Goal: Task Accomplishment & Management: Complete application form

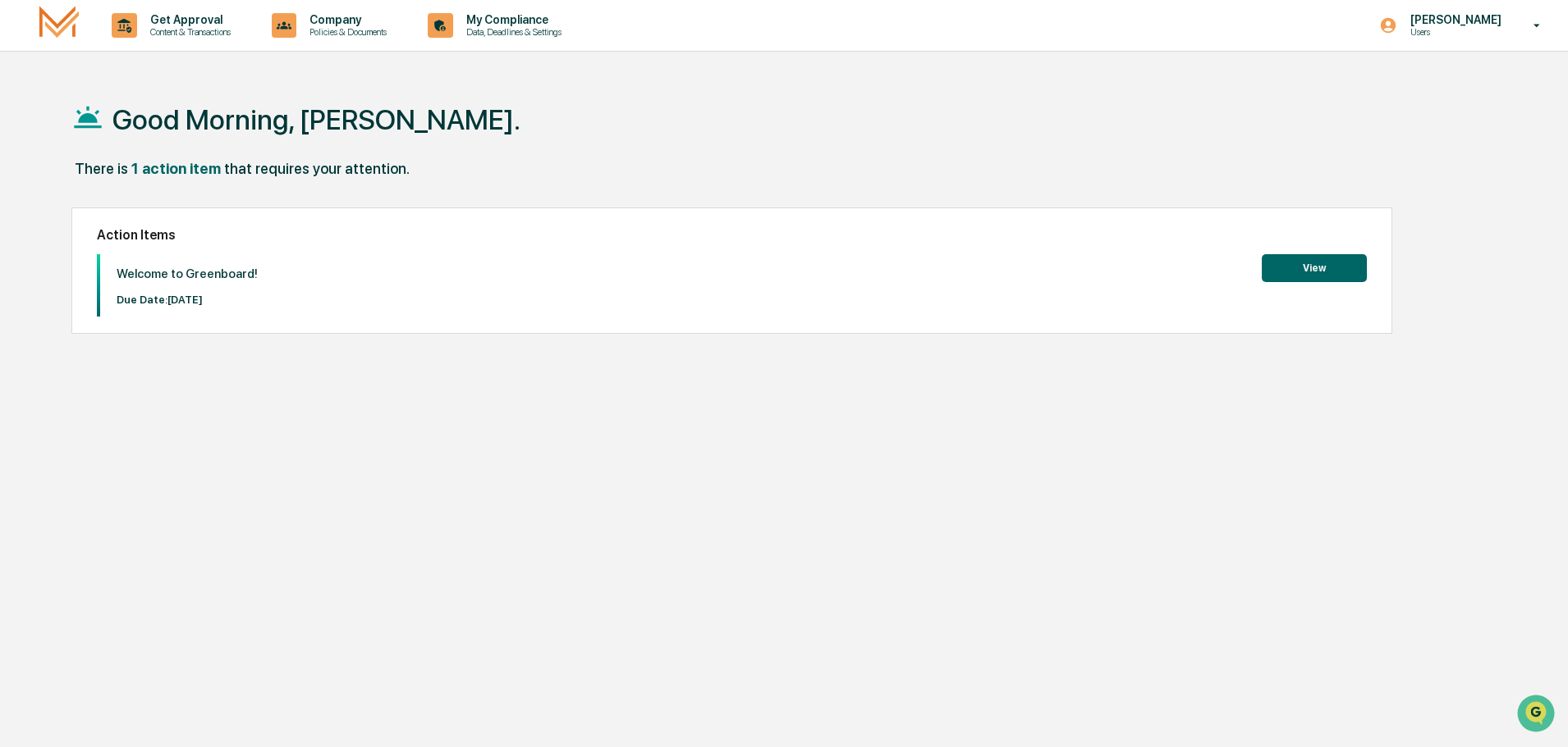
click at [1333, 273] on button "View" at bounding box center [1314, 268] width 105 height 28
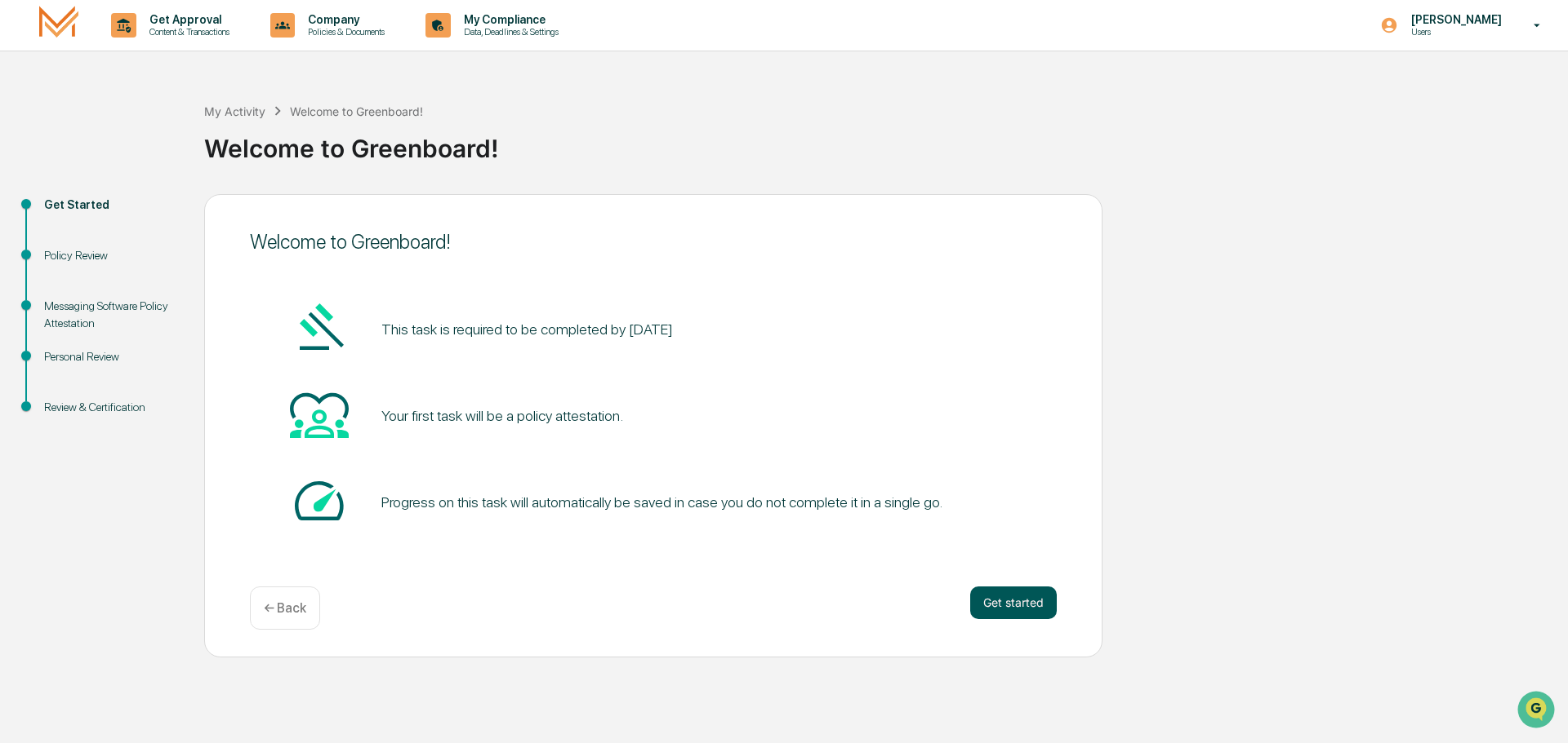
click at [1010, 607] on button "Get started" at bounding box center [1013, 603] width 87 height 32
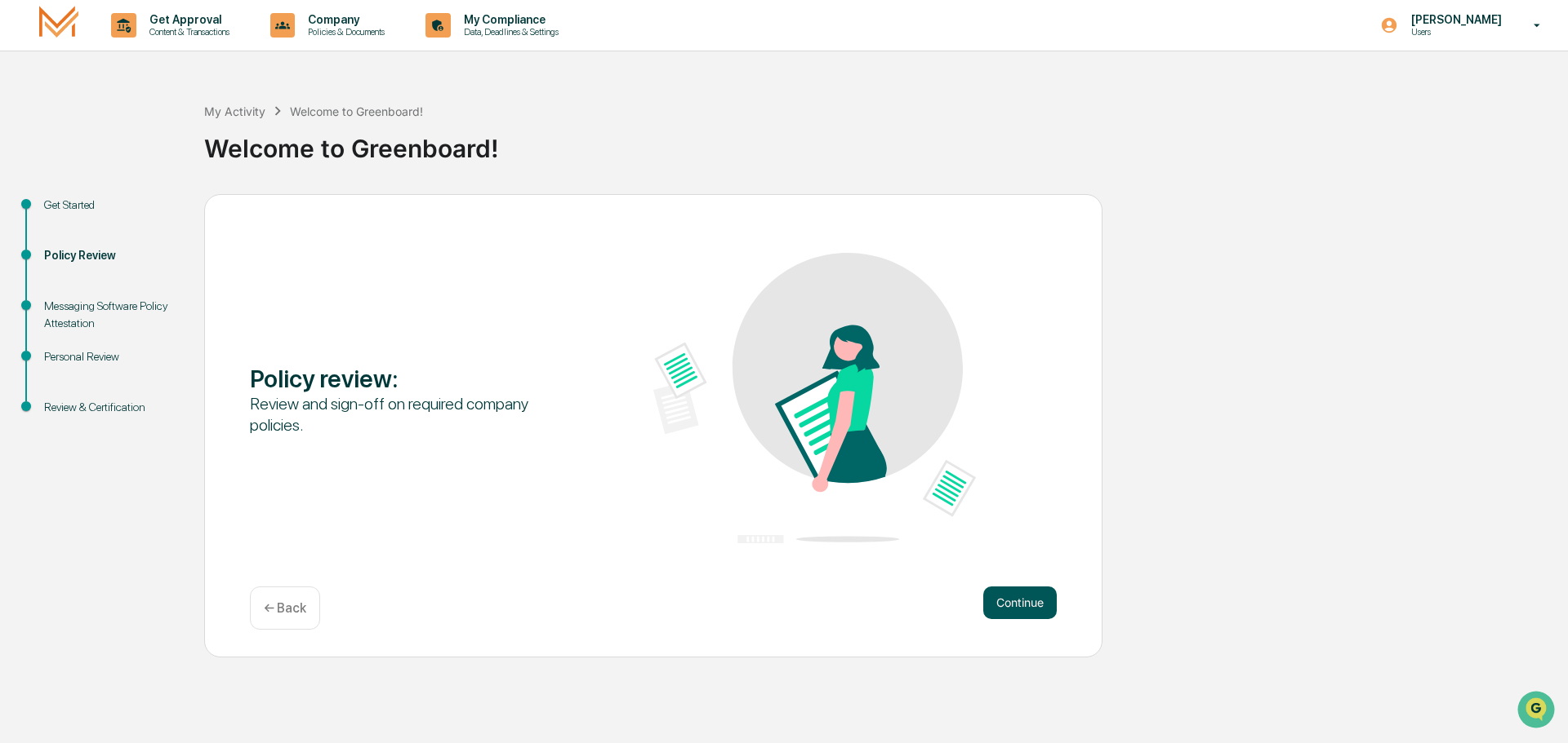
click at [1025, 594] on button "Continue" at bounding box center [1020, 603] width 74 height 32
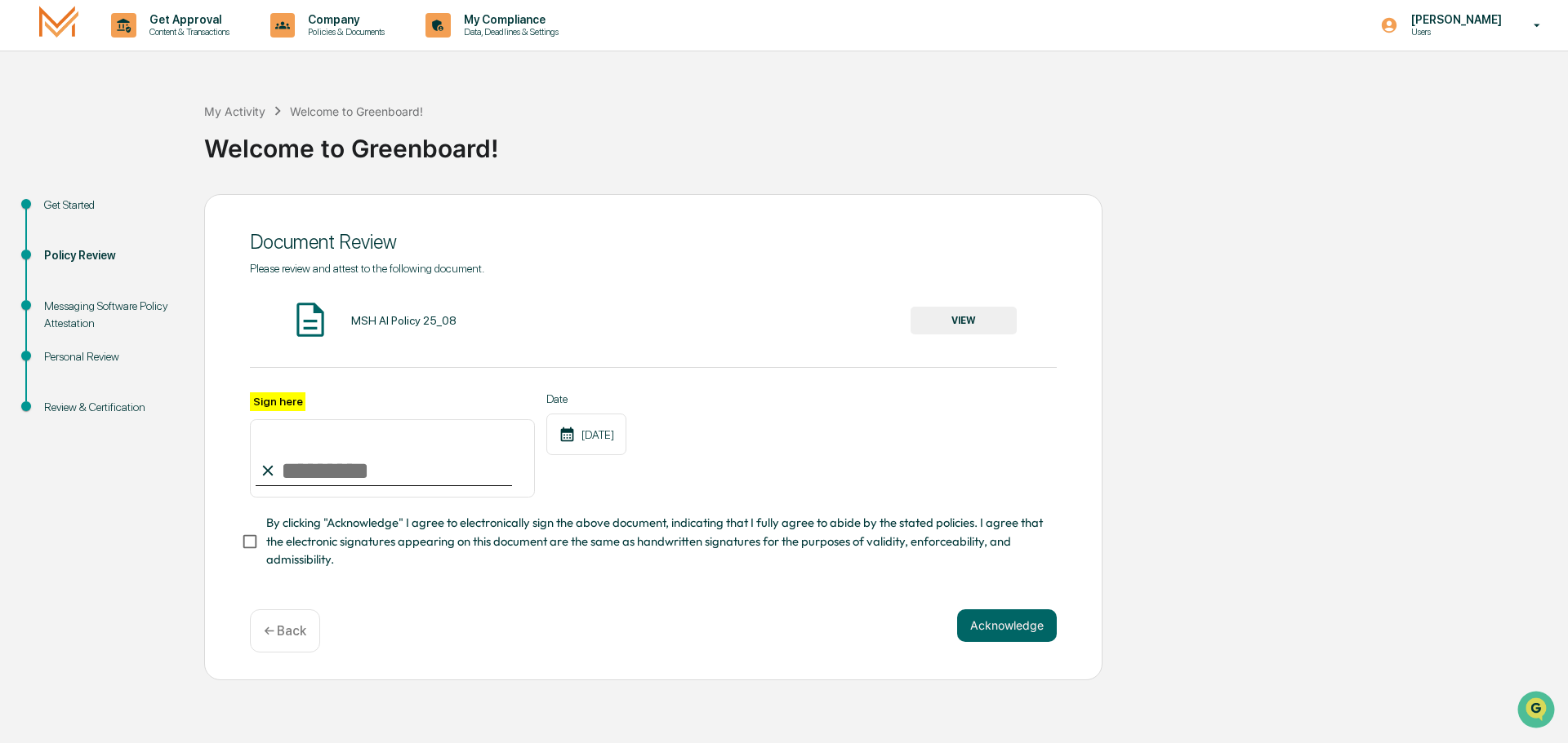
click at [967, 318] on button "VIEW" at bounding box center [963, 320] width 106 height 28
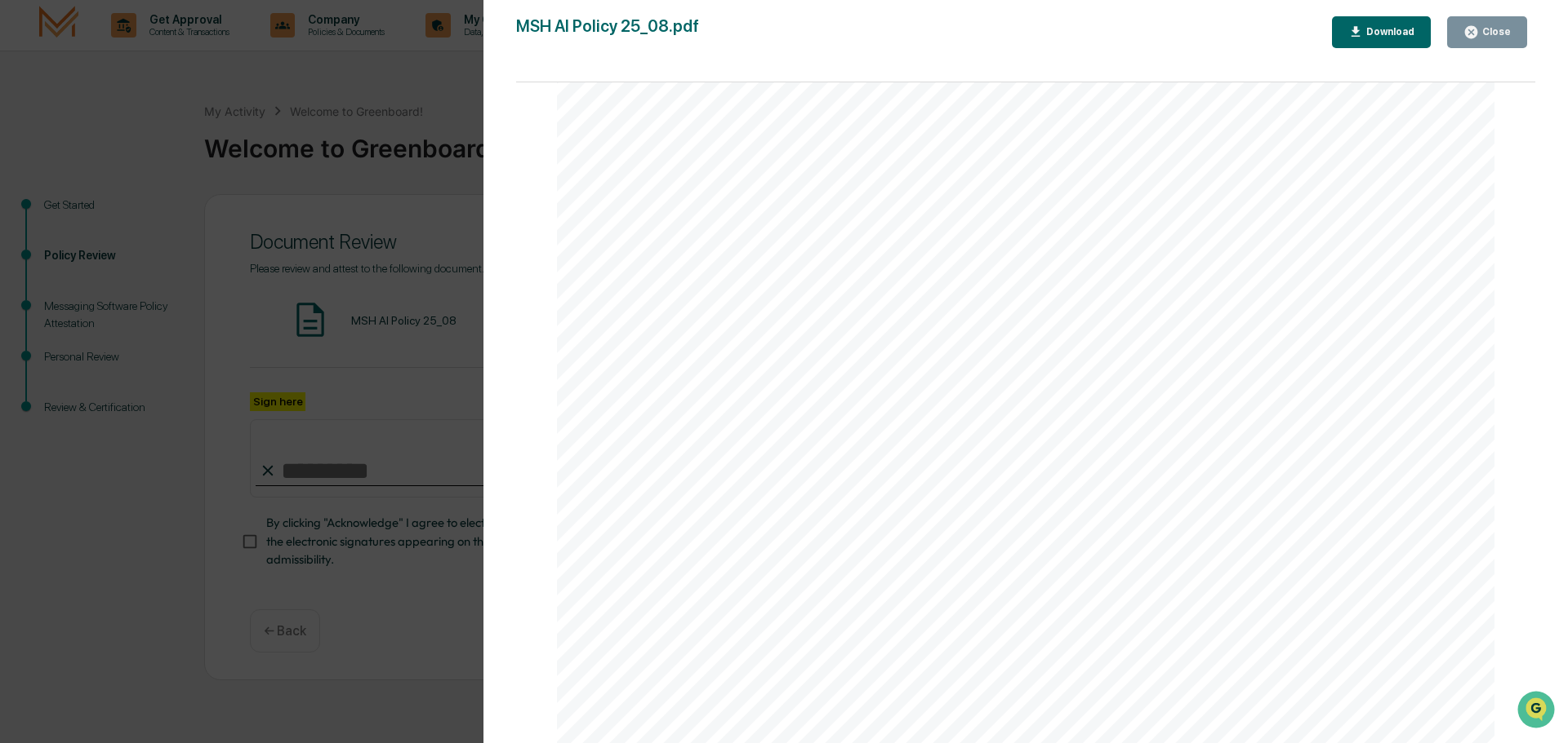
scroll to position [3120, 0]
click at [760, 533] on div "AI Policy Generative Artificial Intelligence [PERSON_NAME] & Co., Member FINRA/…" at bounding box center [1025, 138] width 937 height 1213
click at [708, 573] on div "AI Policy Generative Artificial Intelligence [PERSON_NAME] & Co., Member FINRA/…" at bounding box center [1025, 138] width 937 height 1213
drag, startPoint x: 681, startPoint y: 560, endPoint x: 824, endPoint y: 566, distance: 143.1
click at [809, 570] on div "AI Policy Generative Artificial Intelligence [PERSON_NAME] & Co., Member FINRA/…" at bounding box center [1025, 138] width 937 height 1213
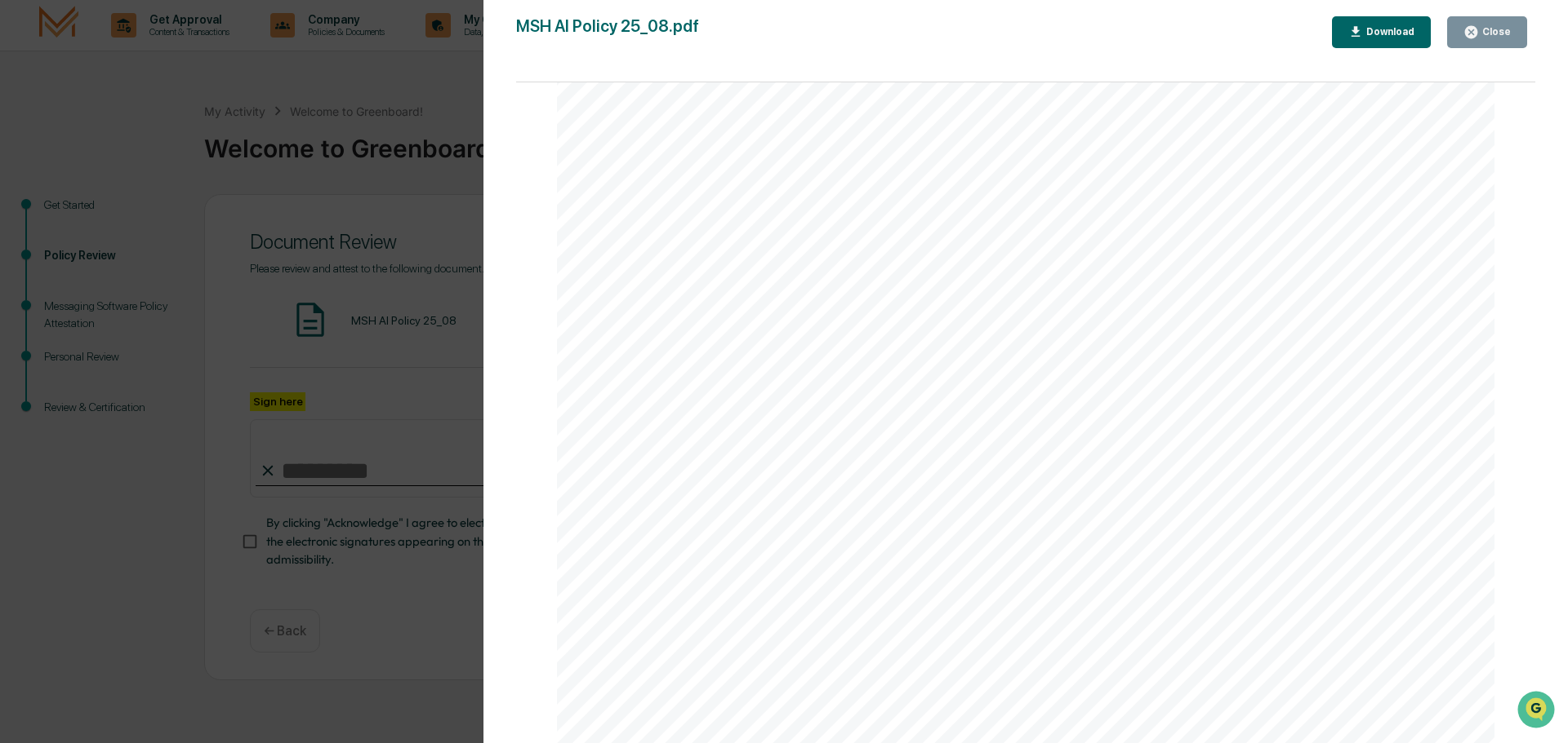
click at [1473, 37] on icon "button" at bounding box center [1470, 31] width 12 height 12
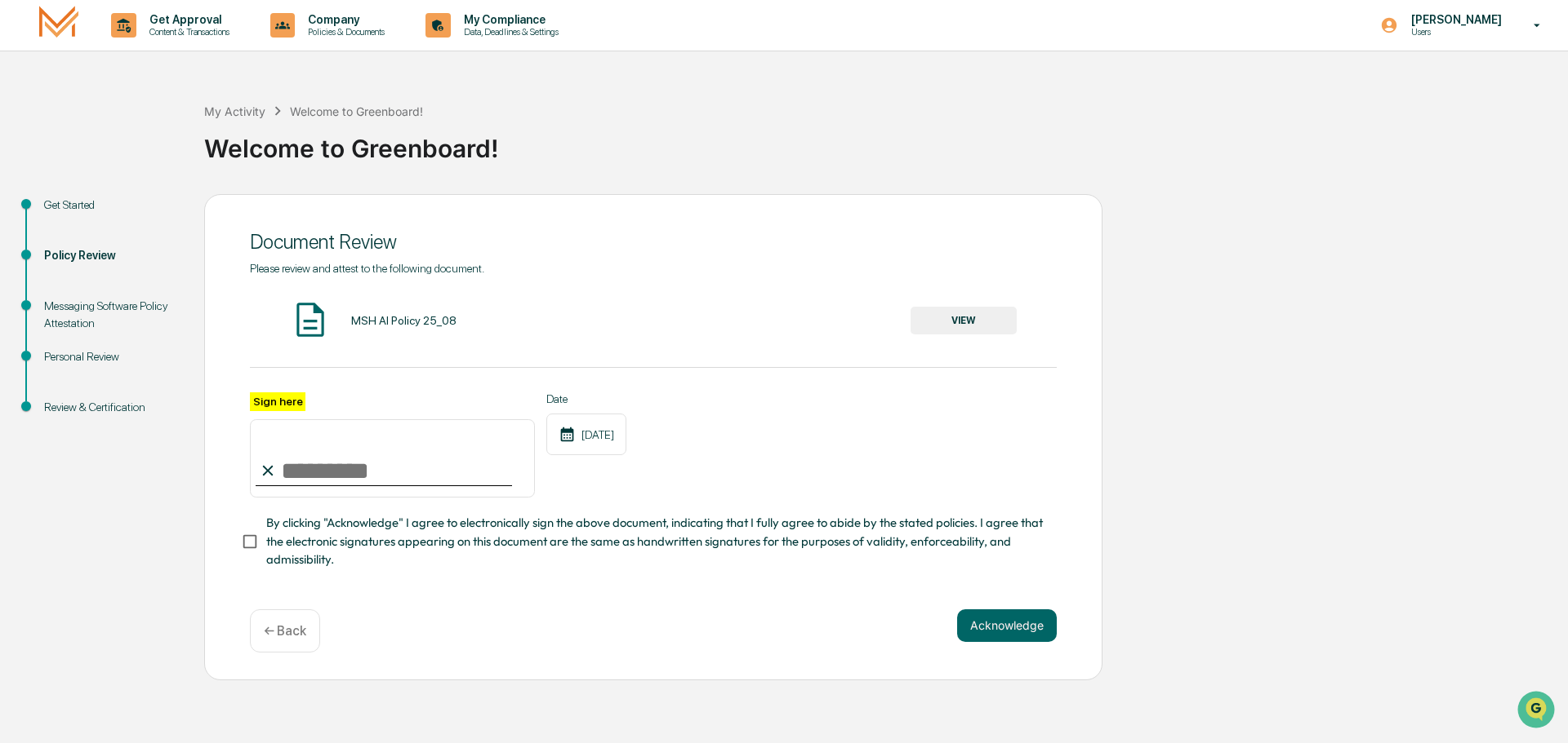
drag, startPoint x: 329, startPoint y: 454, endPoint x: 346, endPoint y: 466, distance: 20.8
click at [353, 474] on input "Sign here" at bounding box center [392, 458] width 285 height 78
drag, startPoint x: 271, startPoint y: 460, endPoint x: 347, endPoint y: 489, distance: 81.3
click at [347, 490] on div "Sign here" at bounding box center [392, 445] width 285 height 106
type input "**********"
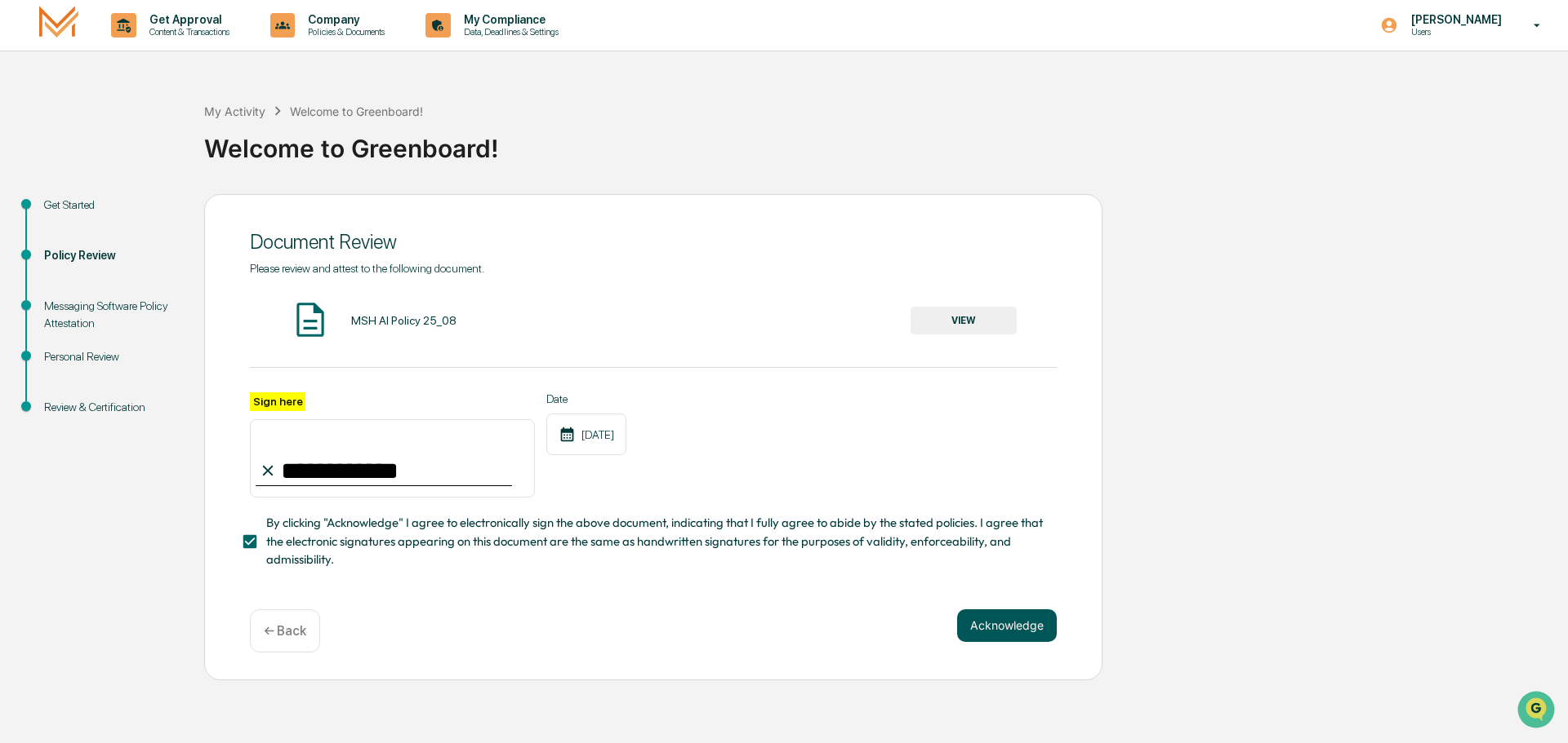
click at [975, 624] on button "Acknowledge" at bounding box center [1007, 625] width 100 height 32
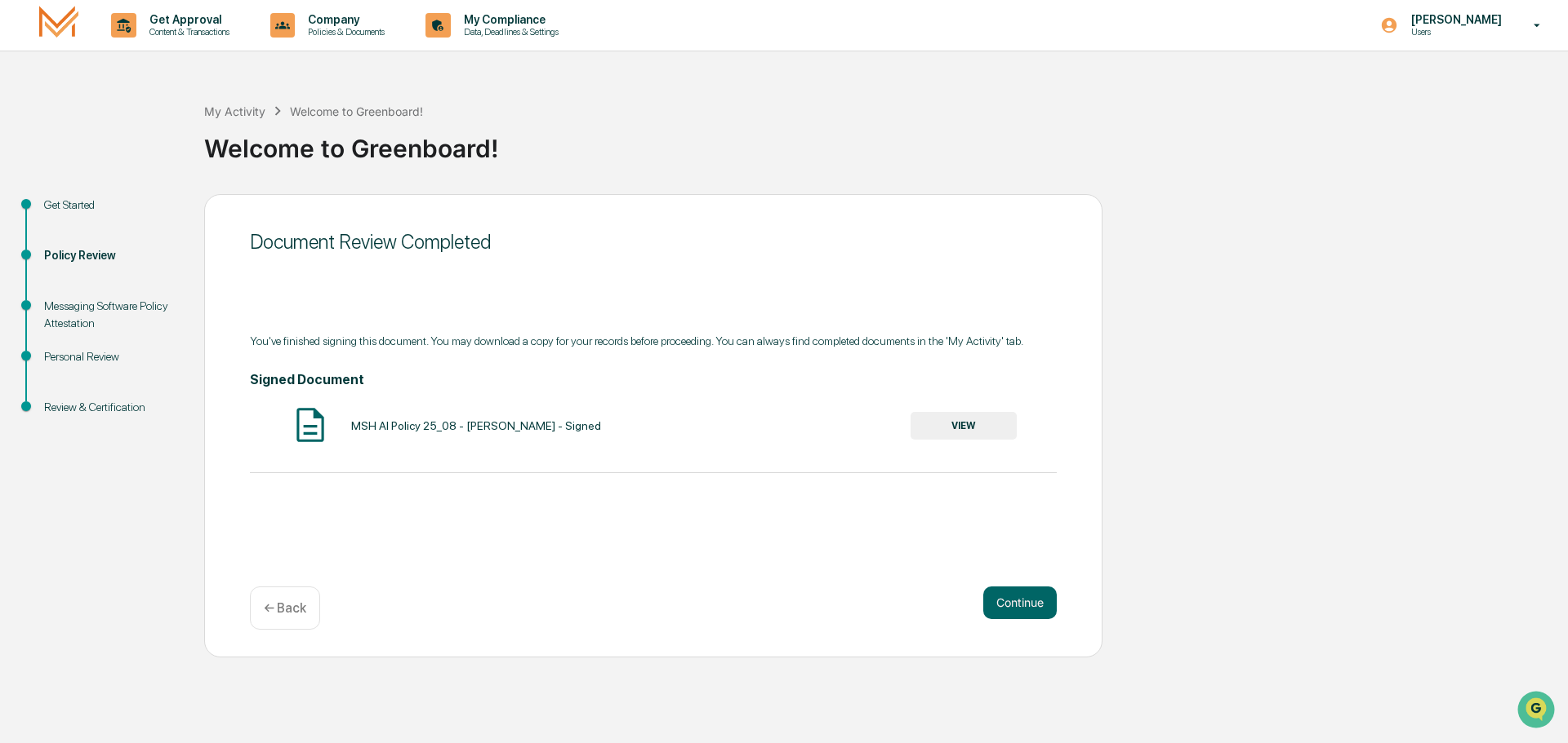
drag, startPoint x: 930, startPoint y: 426, endPoint x: 1044, endPoint y: 582, distance: 193.2
click at [1047, 567] on div "Document Review Completed You've finished signing this document. You may downlo…" at bounding box center [653, 425] width 899 height 463
click at [1027, 609] on button "Continue" at bounding box center [1020, 603] width 74 height 32
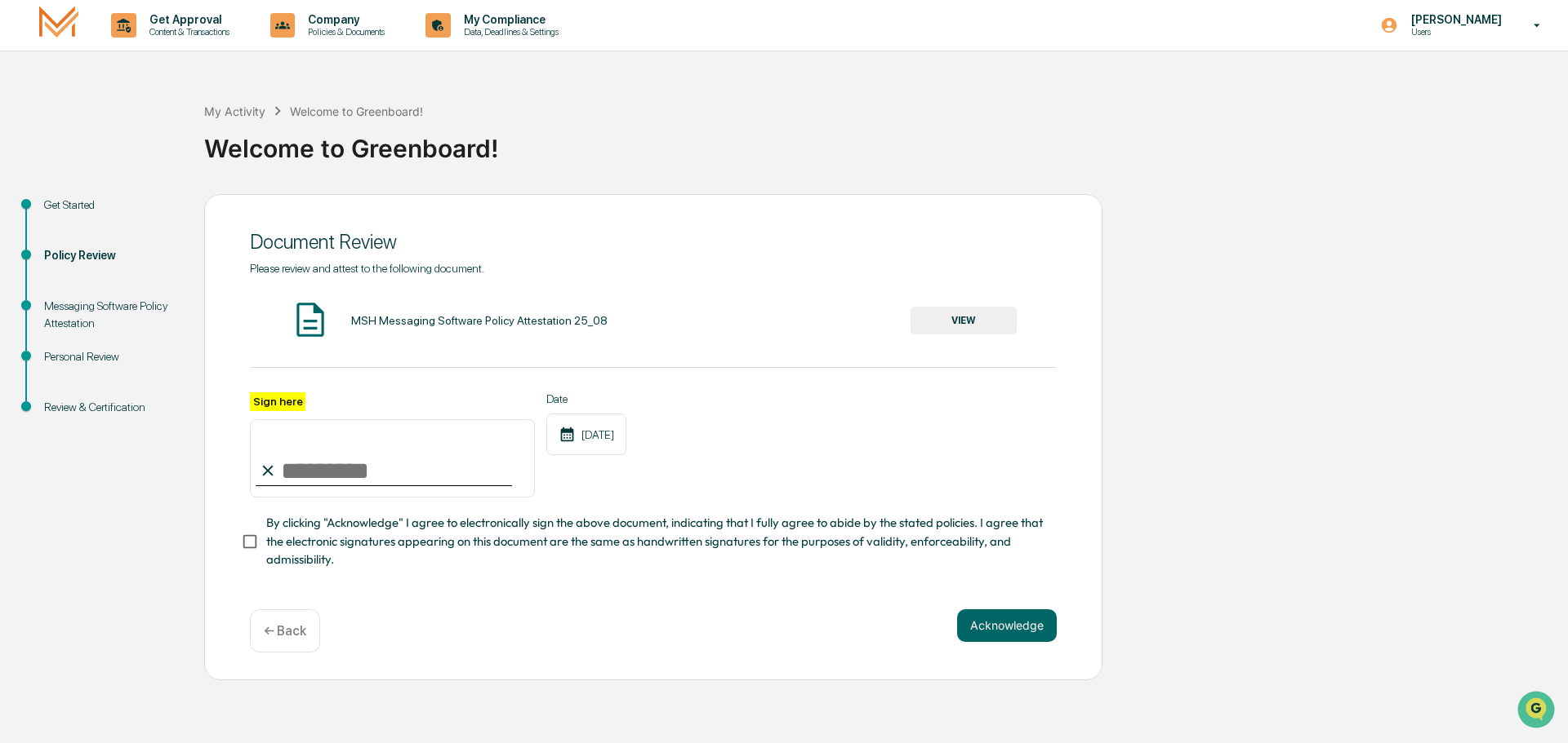
click at [959, 327] on button "VIEW" at bounding box center [963, 320] width 106 height 28
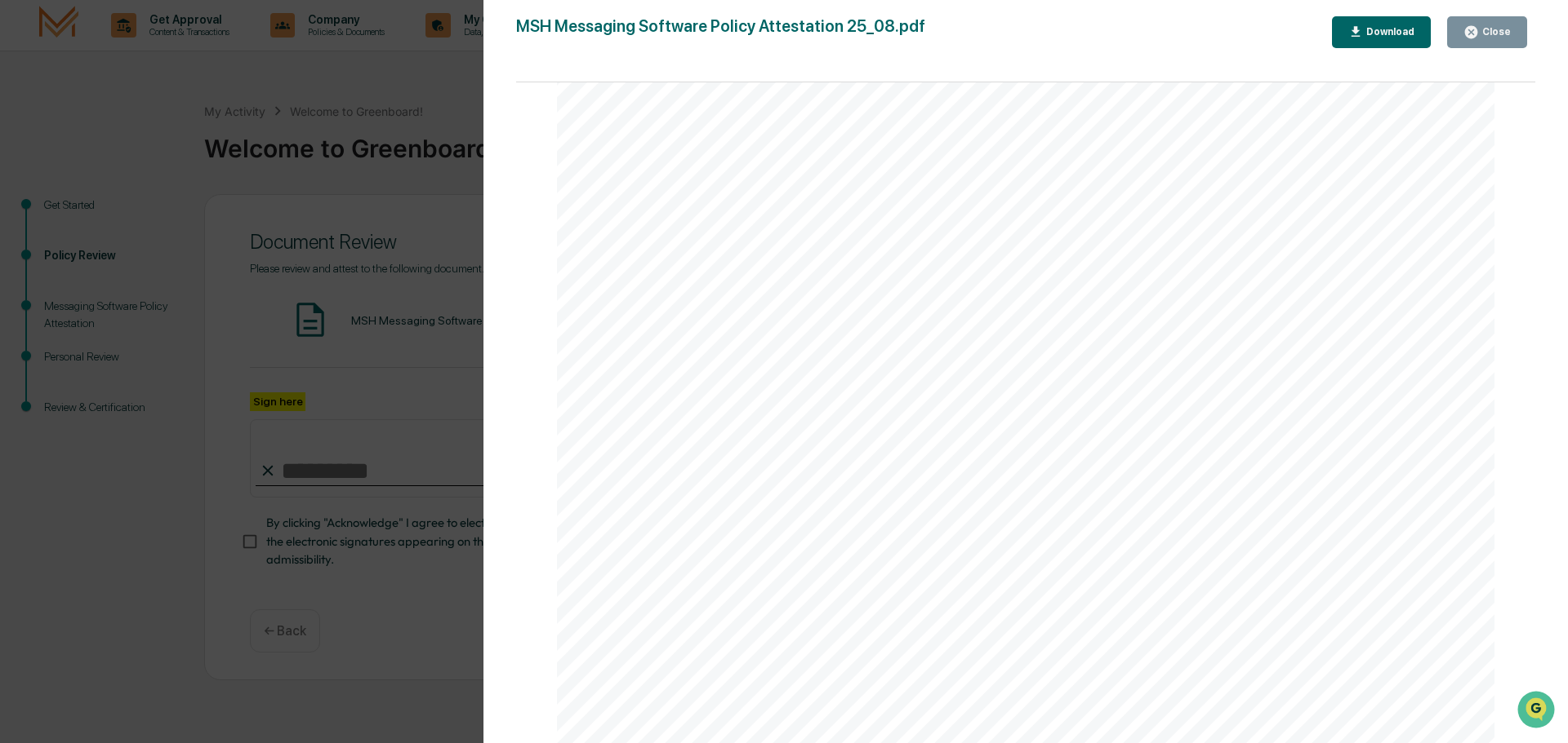
click at [1483, 26] on div "Close" at bounding box center [1494, 31] width 31 height 11
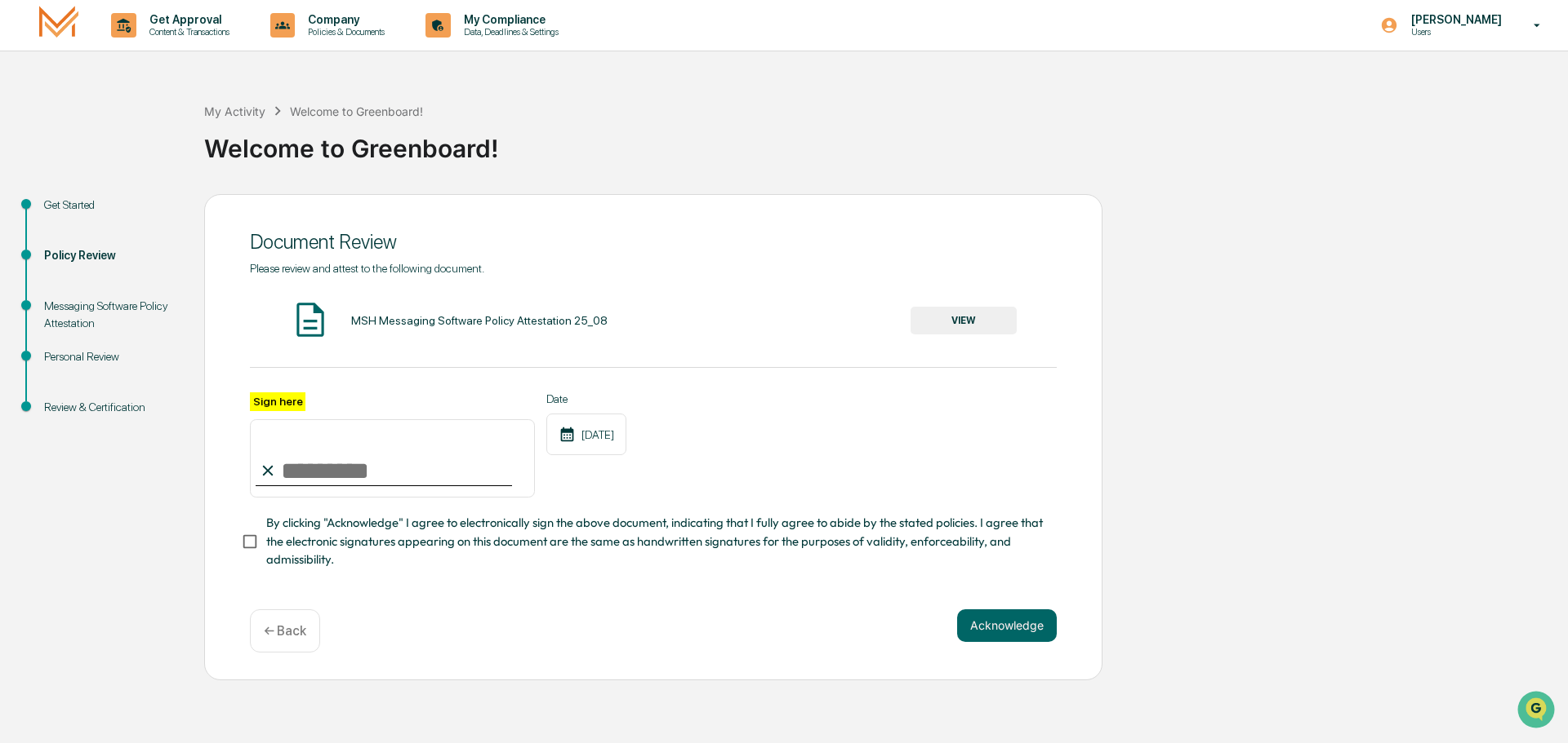
click at [331, 448] on input "Sign here" at bounding box center [392, 458] width 285 height 78
type input "**********"
click at [1023, 630] on button "Acknowledge" at bounding box center [1007, 625] width 100 height 32
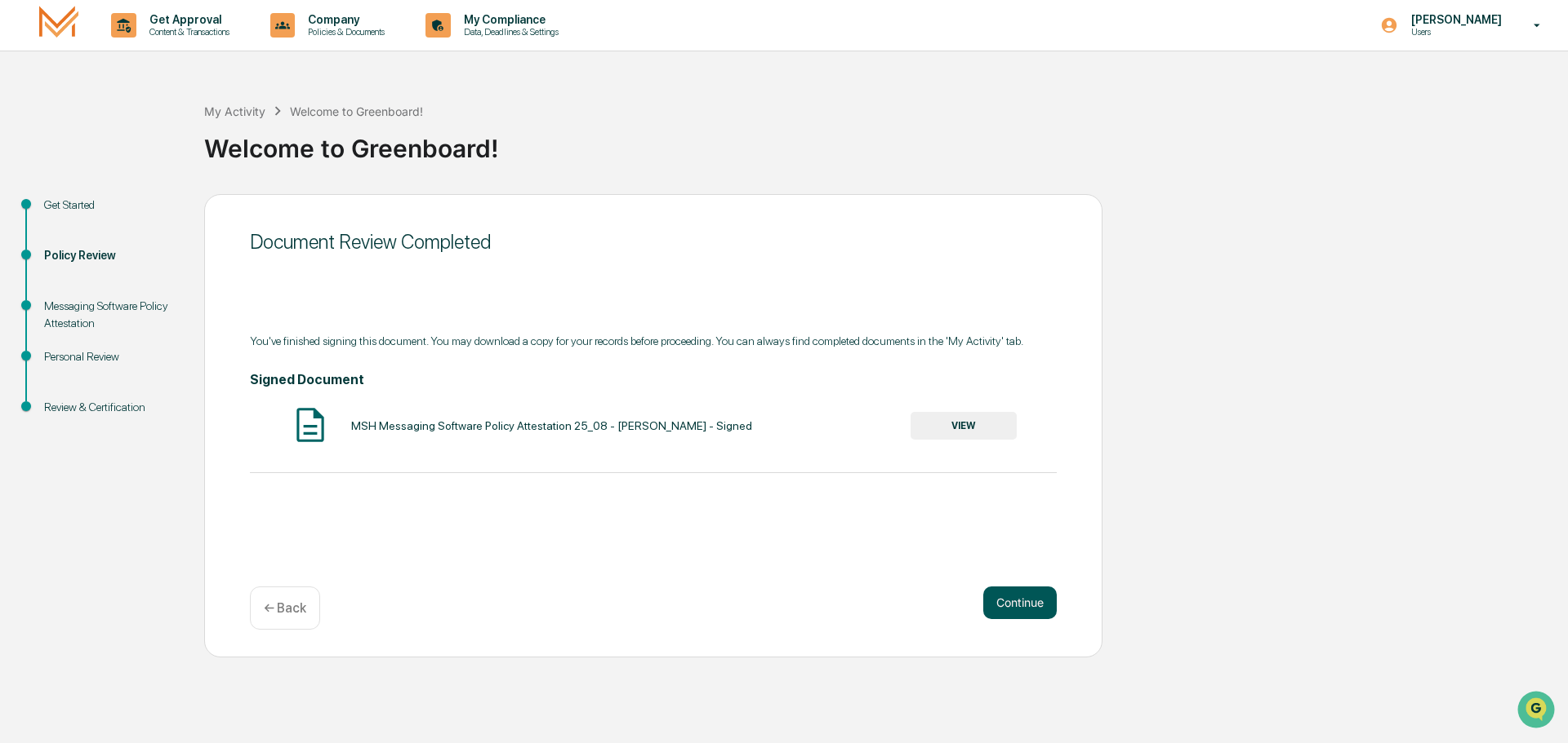
click at [1031, 606] on button "Continue" at bounding box center [1020, 603] width 74 height 32
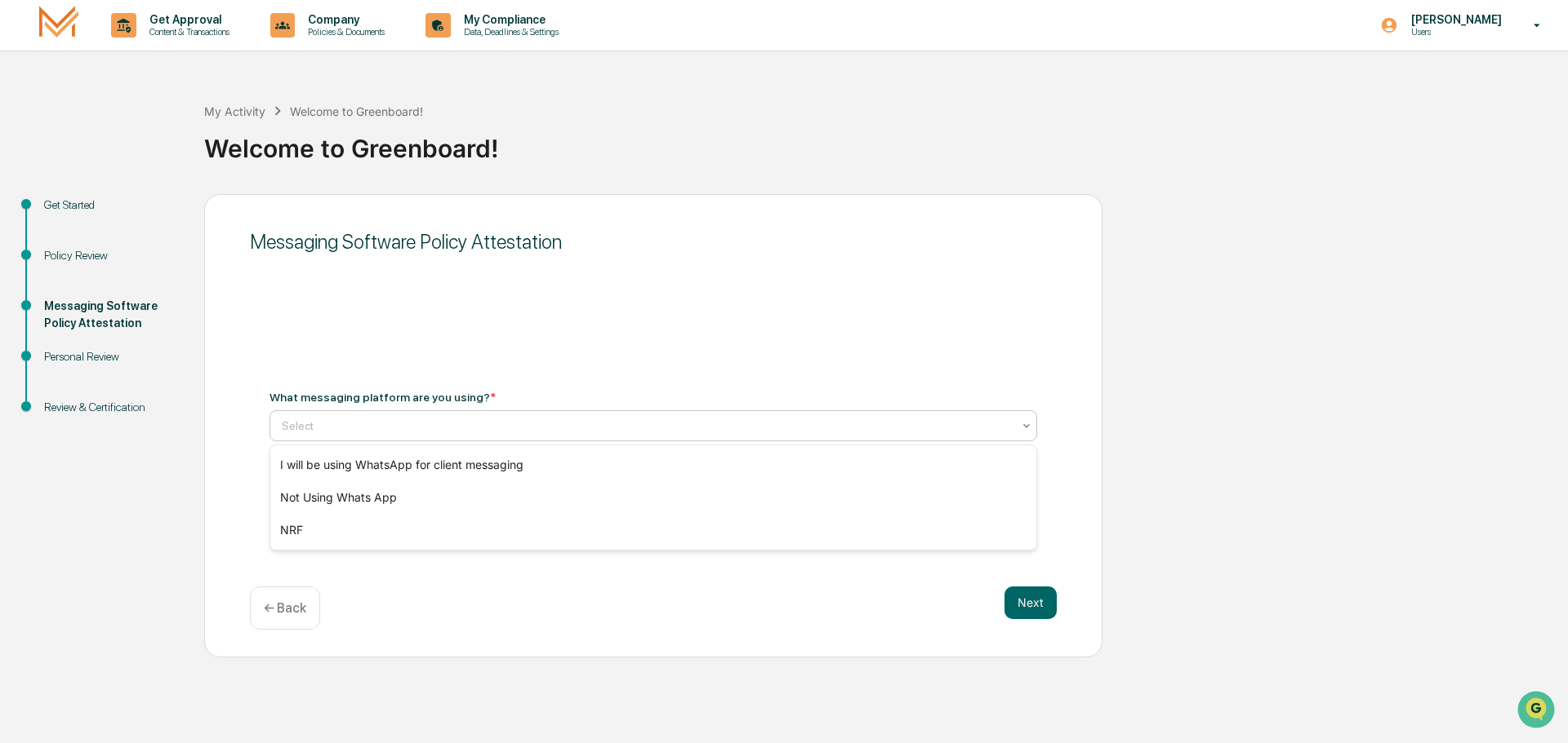
click at [379, 437] on div "Select" at bounding box center [646, 425] width 746 height 23
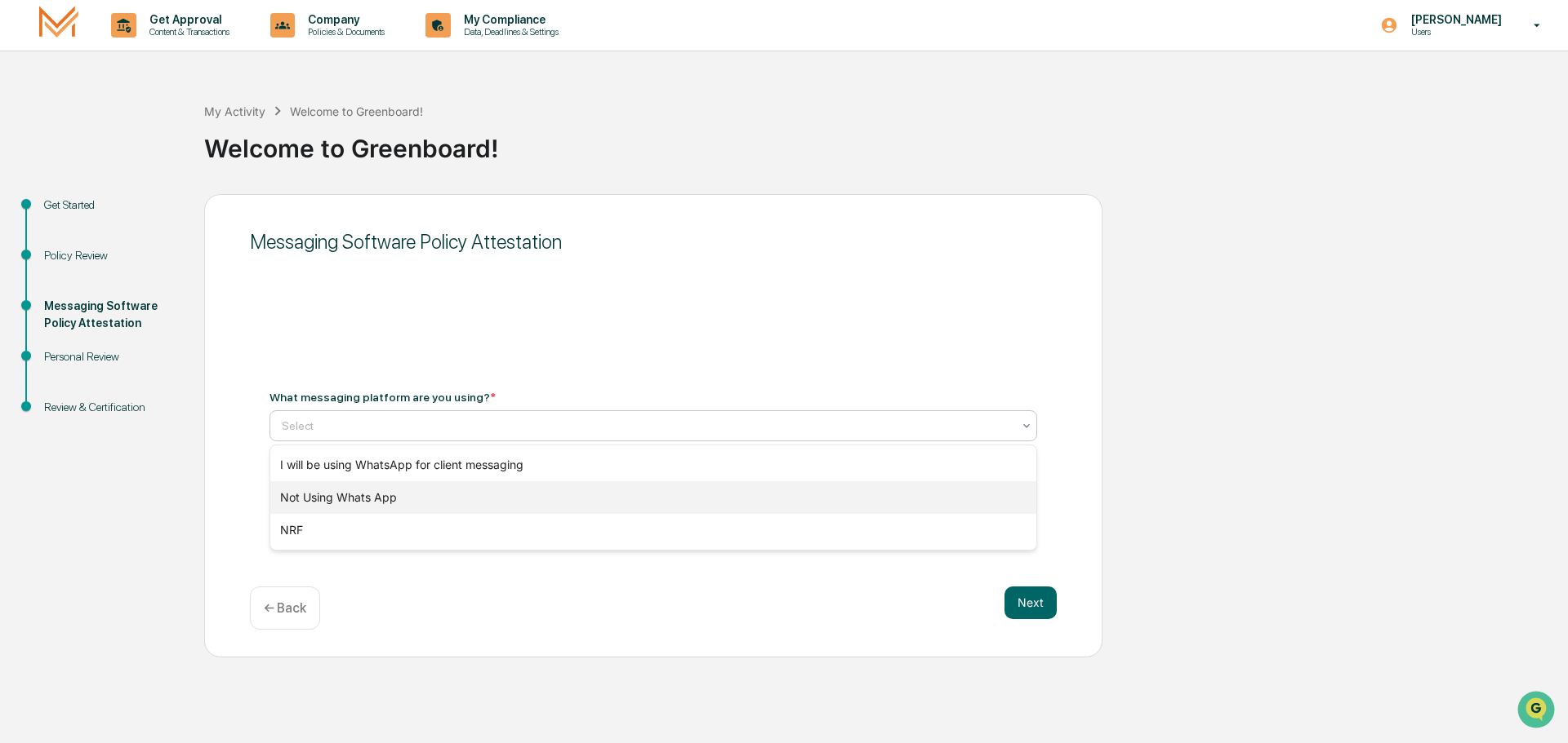
click at [333, 498] on div "Not Using Whats App" at bounding box center [653, 497] width 766 height 32
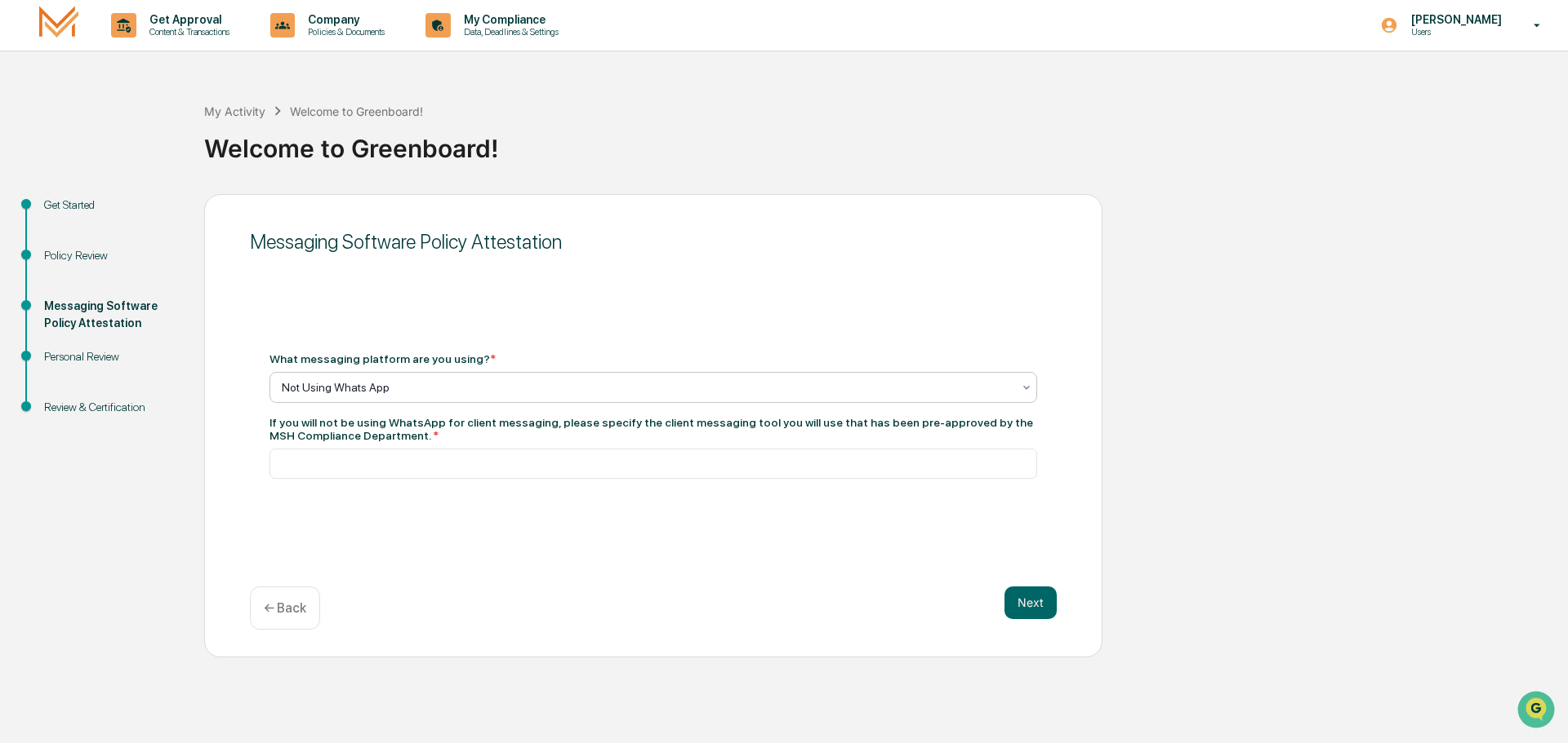
click at [363, 375] on div "Not Using Whats App" at bounding box center [653, 388] width 767 height 31
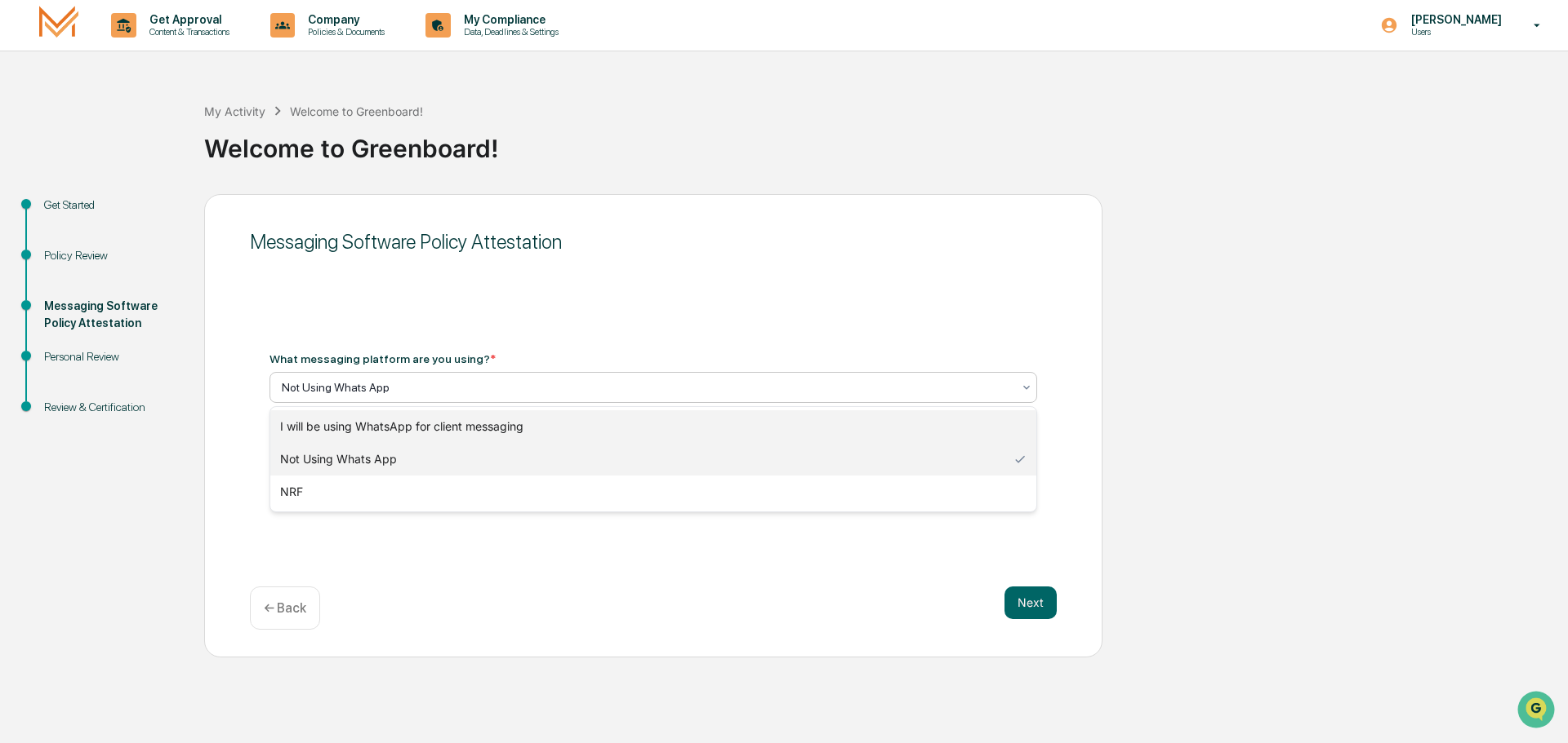
click at [364, 433] on div "I will be using WhatsApp for client messaging" at bounding box center [653, 426] width 766 height 32
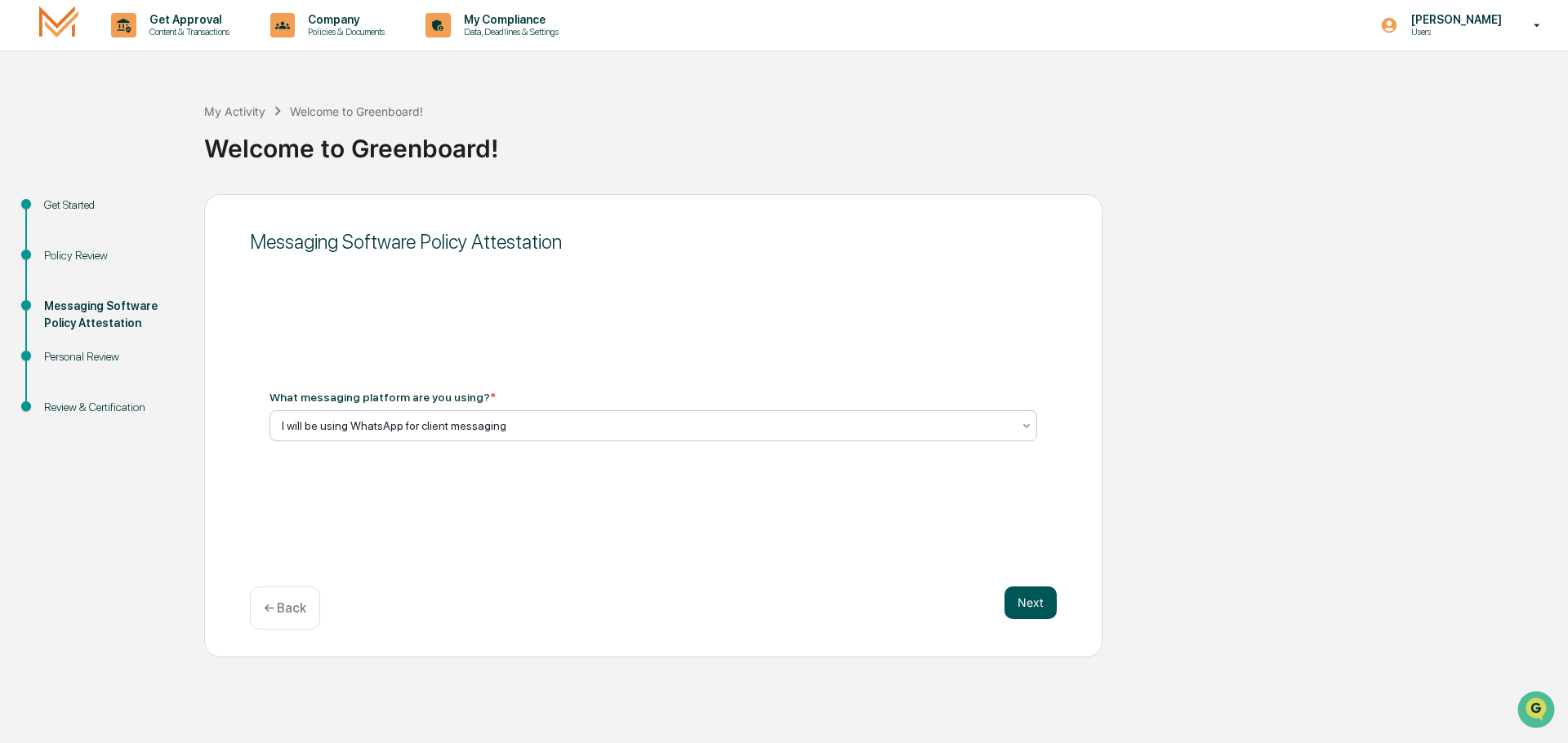
click at [1042, 608] on button "Next" at bounding box center [1030, 603] width 53 height 32
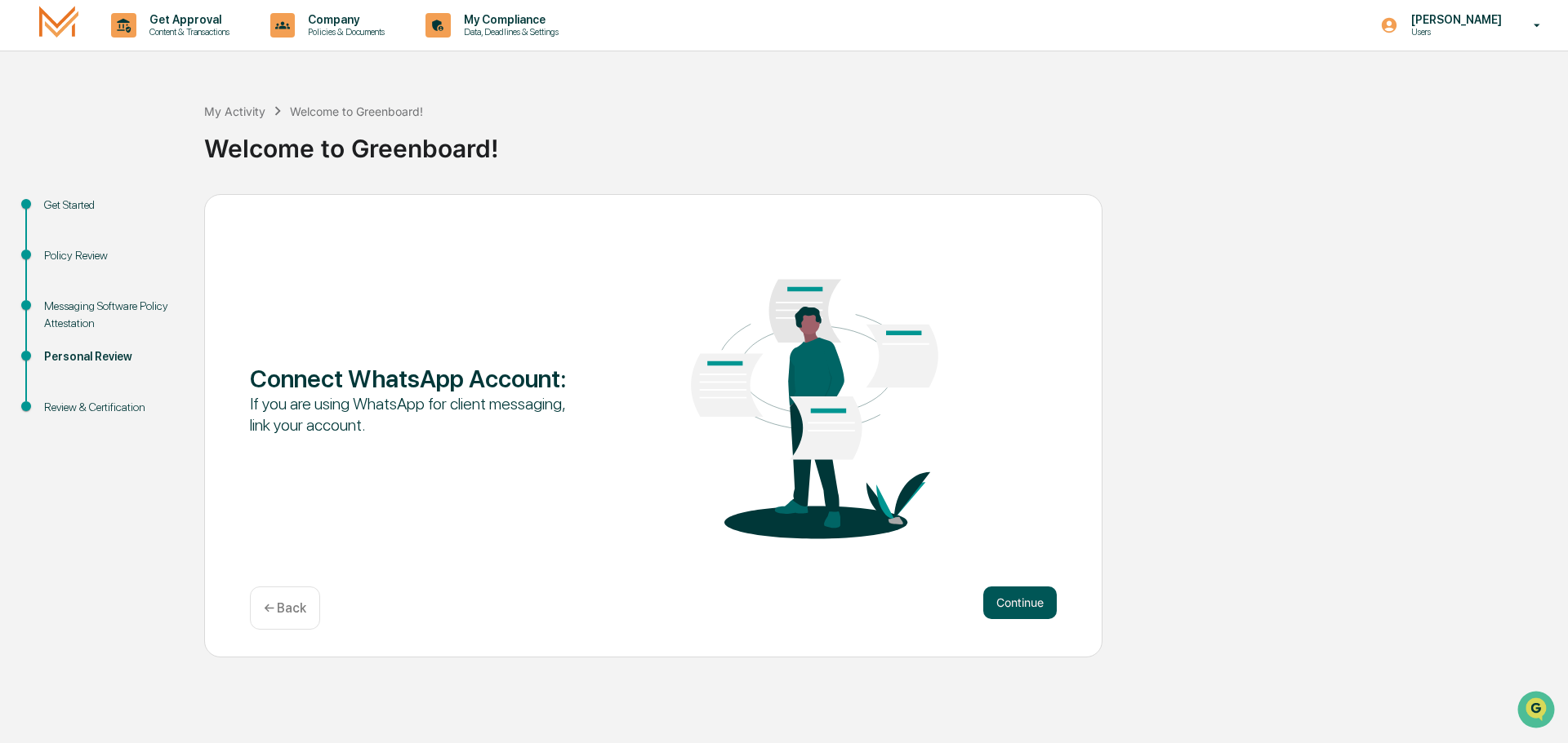
click at [1010, 602] on button "Continue" at bounding box center [1020, 603] width 74 height 32
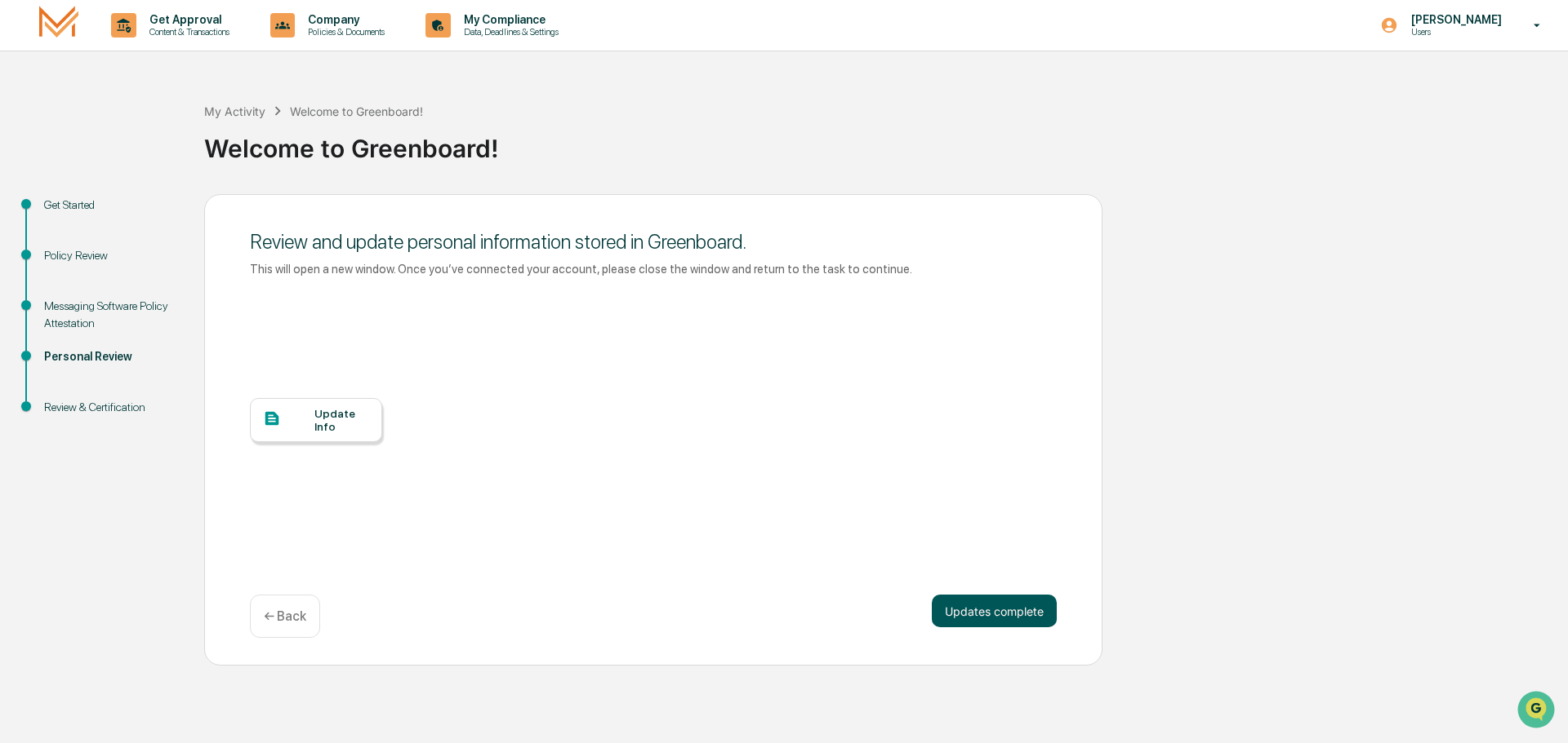
click at [1003, 605] on button "Updates complete" at bounding box center [994, 611] width 125 height 32
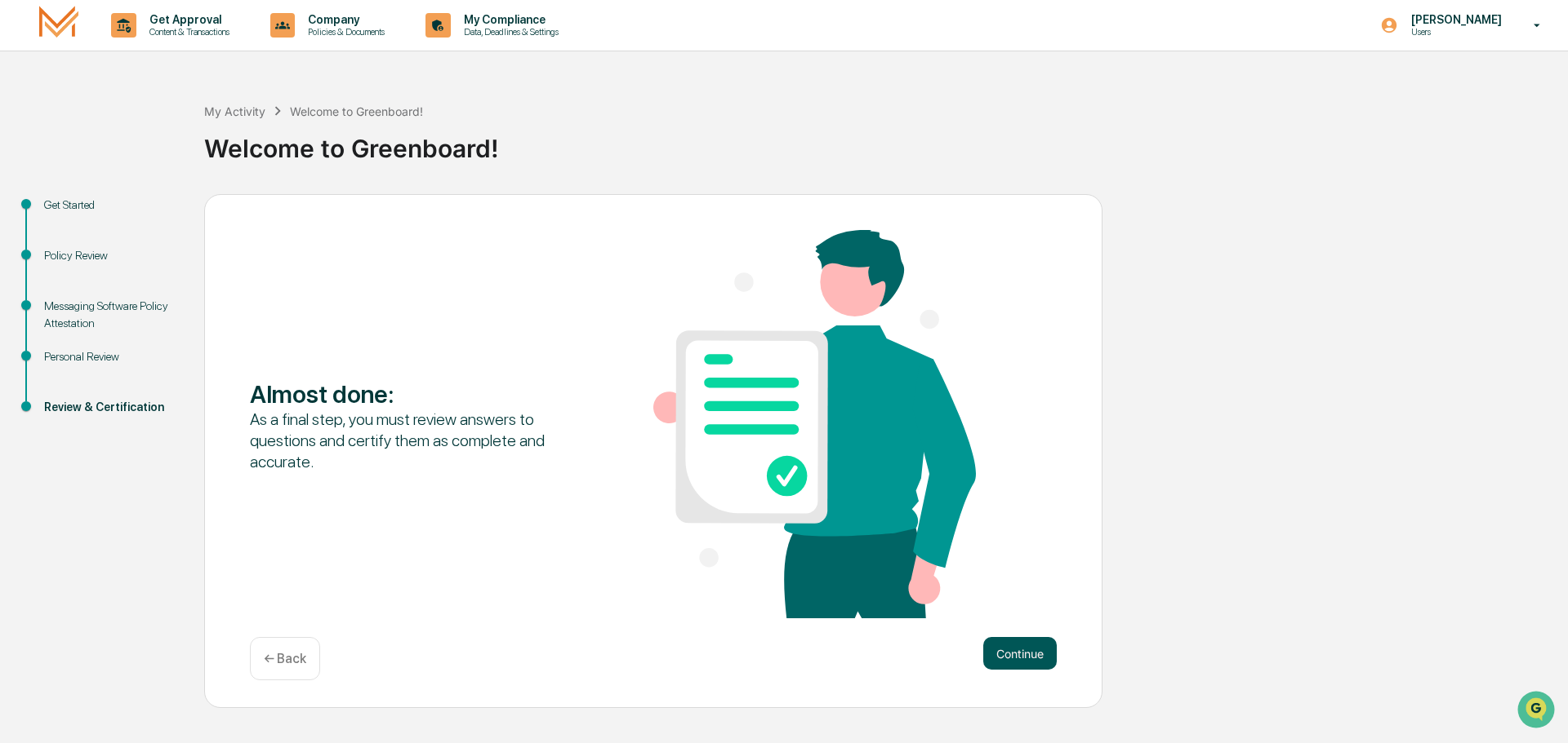
click at [1011, 663] on button "Continue" at bounding box center [1020, 653] width 74 height 32
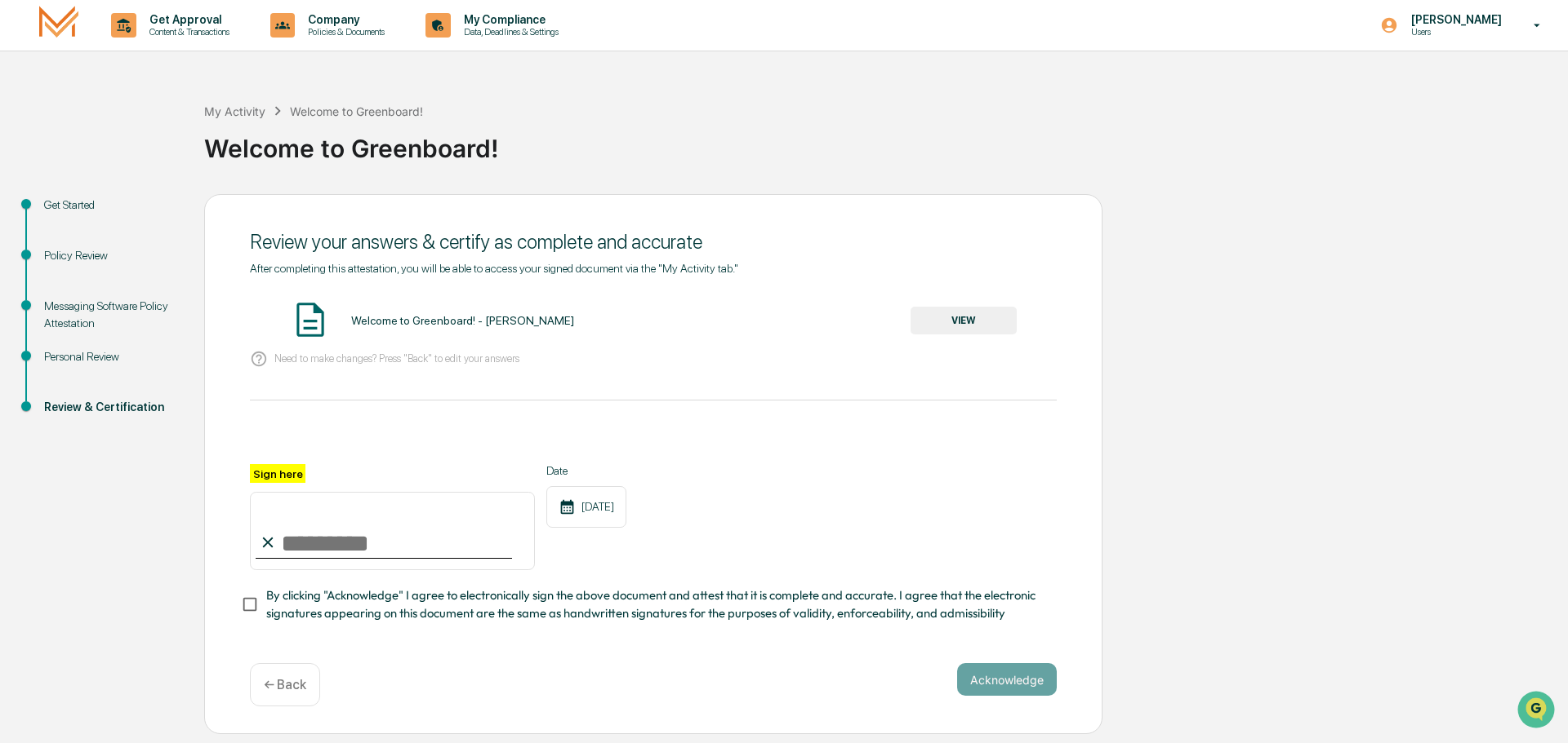
click at [934, 315] on button "VIEW" at bounding box center [963, 320] width 106 height 28
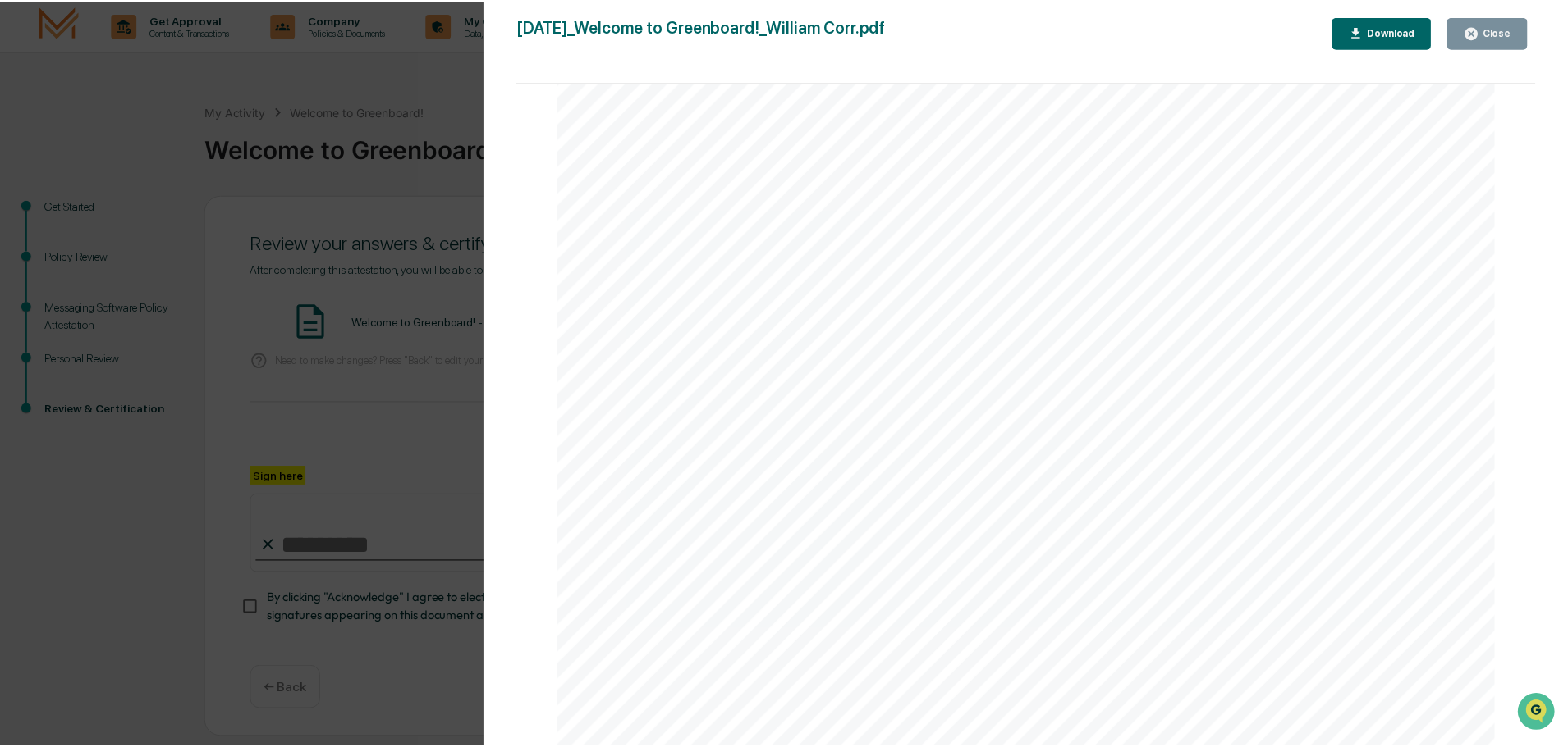
scroll to position [82, 0]
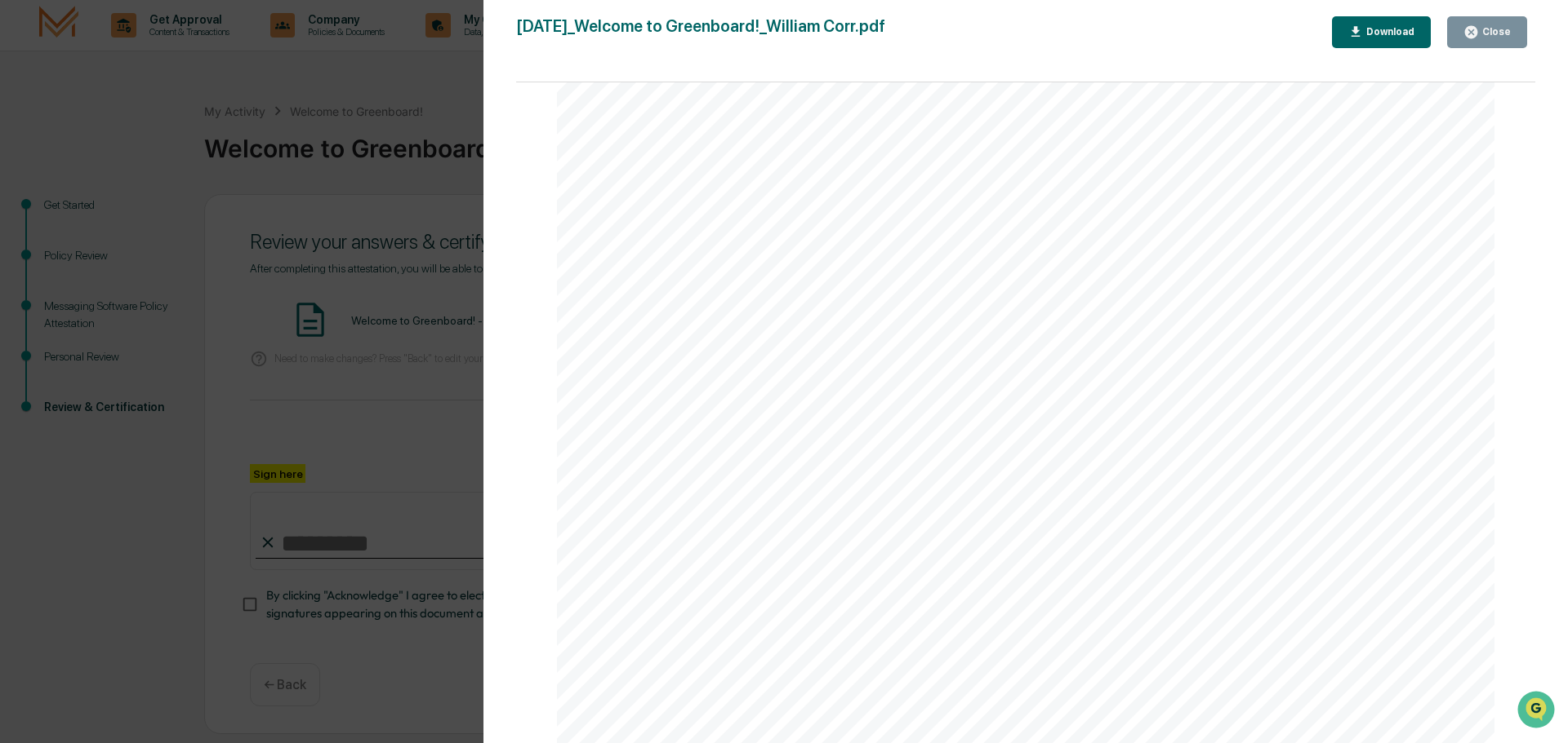
click at [1509, 25] on div "Close" at bounding box center [1486, 32] width 47 height 16
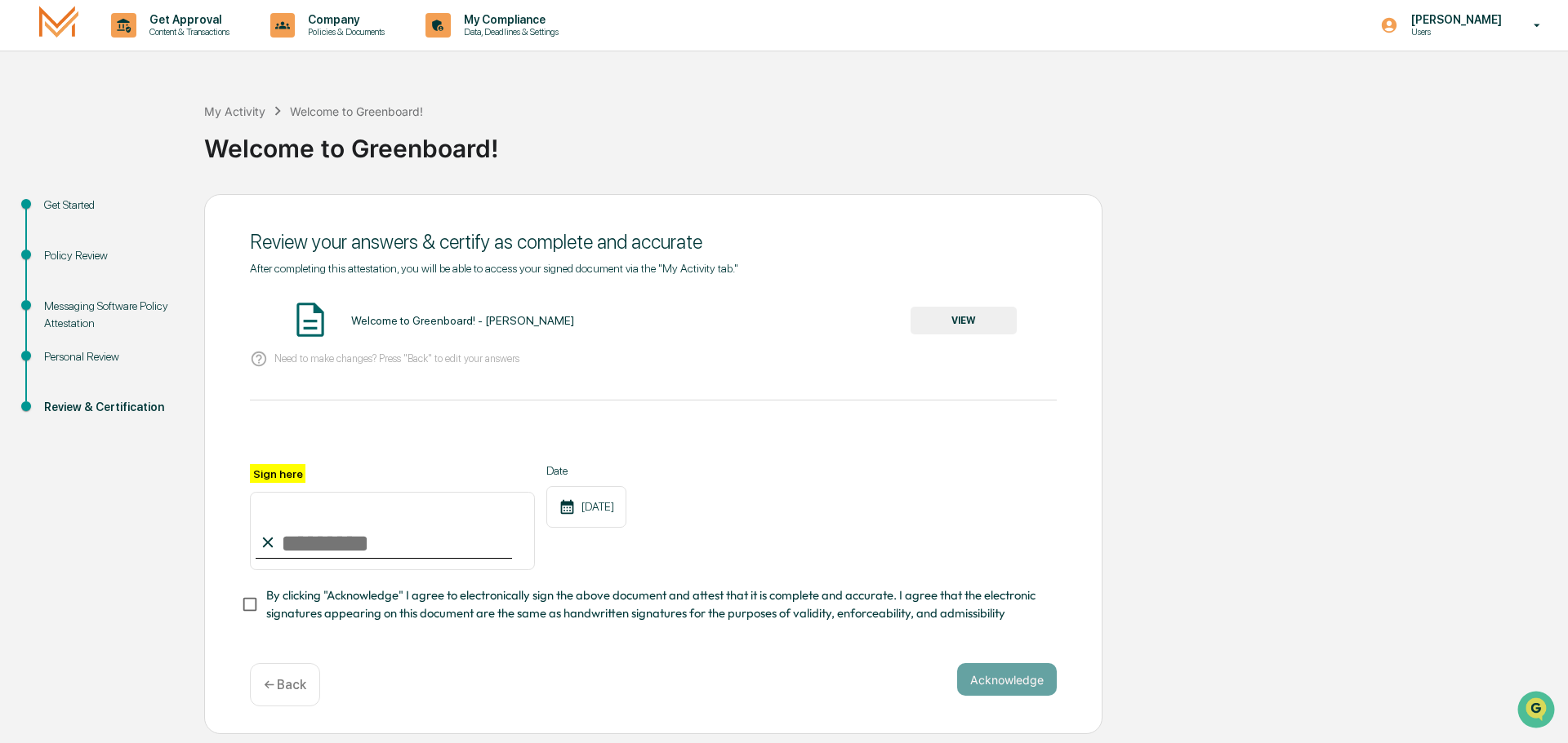
click at [285, 545] on input "Sign here" at bounding box center [392, 531] width 285 height 78
type input "**********"
click at [1000, 692] on button "Acknowledge" at bounding box center [1007, 679] width 100 height 32
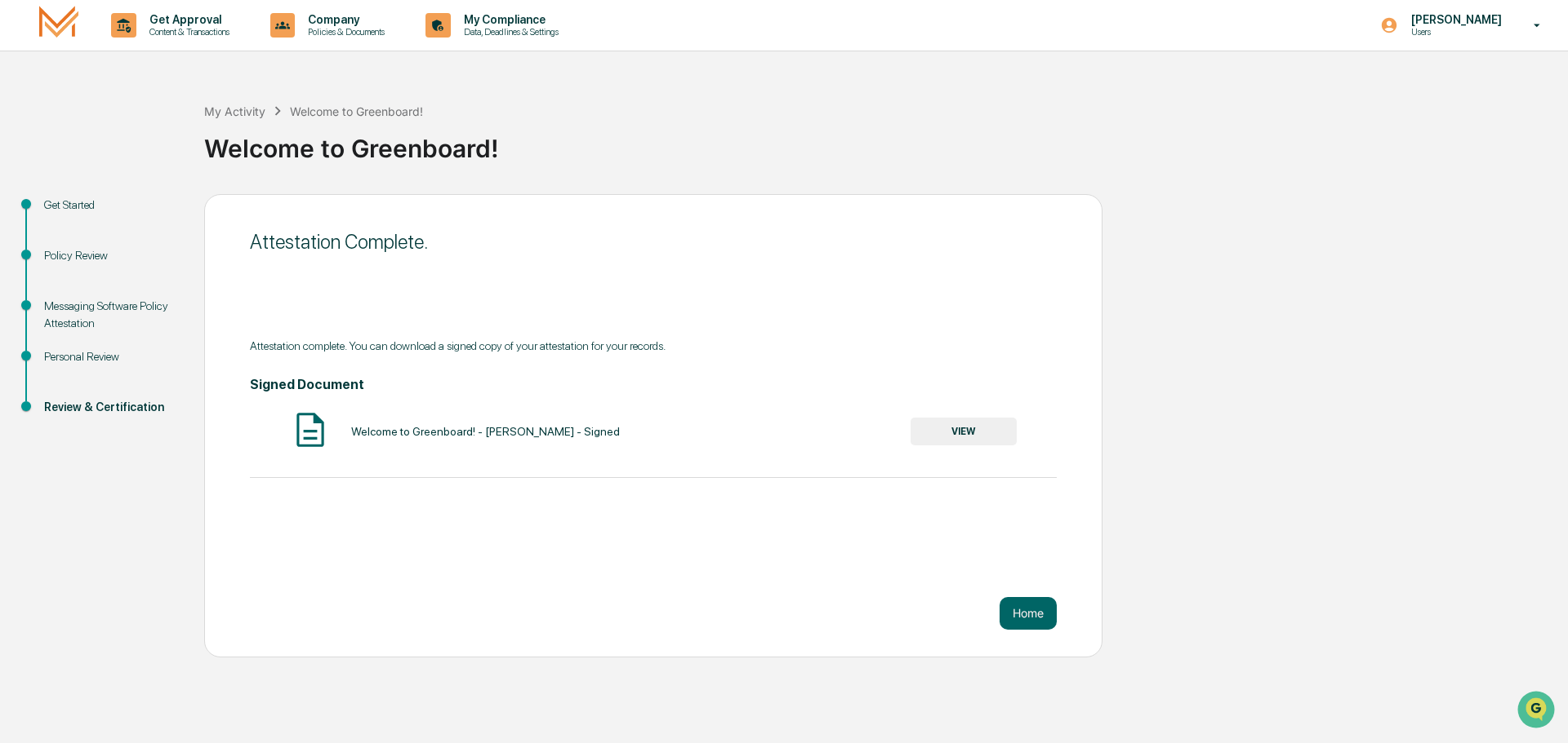
click at [960, 428] on button "VIEW" at bounding box center [963, 432] width 106 height 28
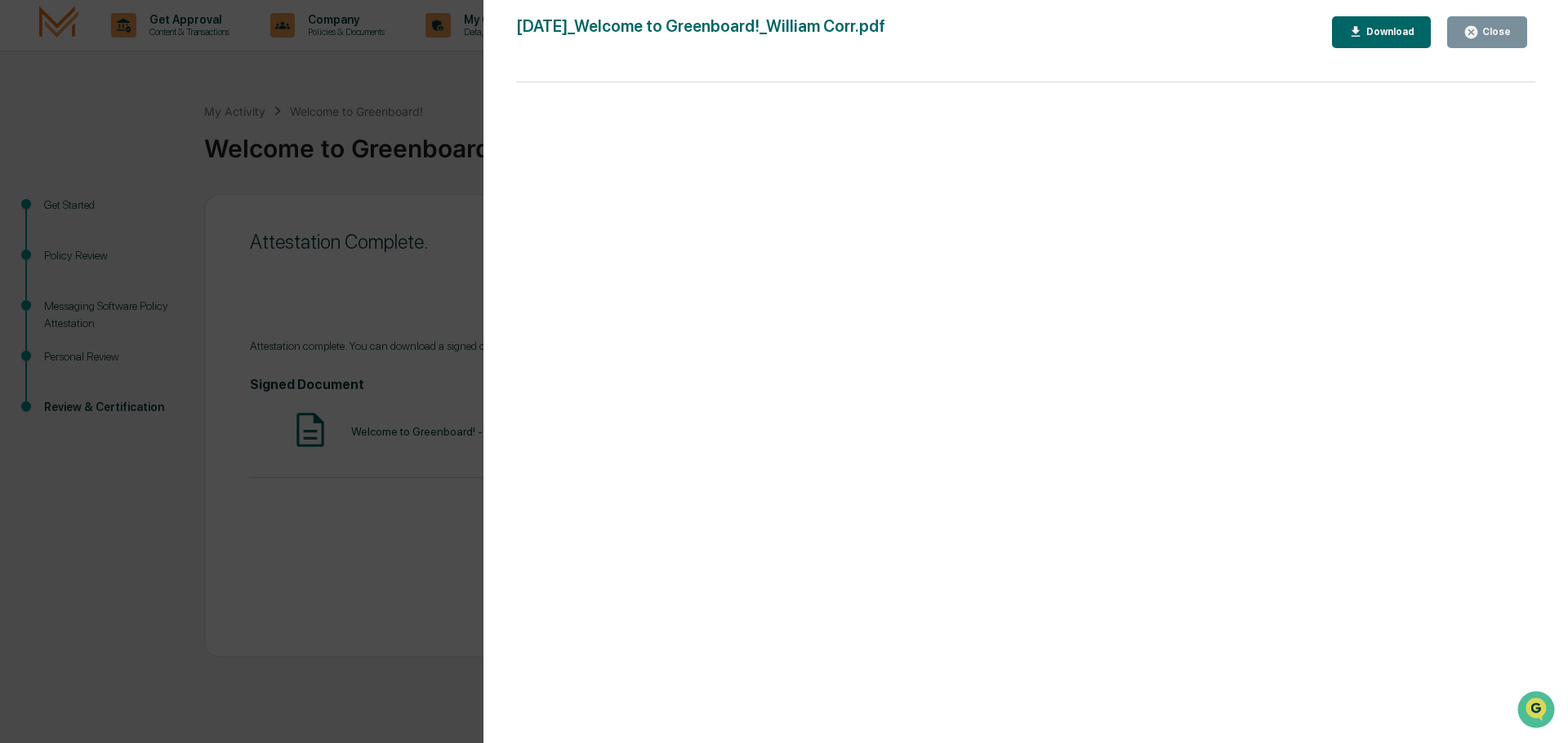
click at [1498, 26] on div "Close" at bounding box center [1494, 31] width 31 height 11
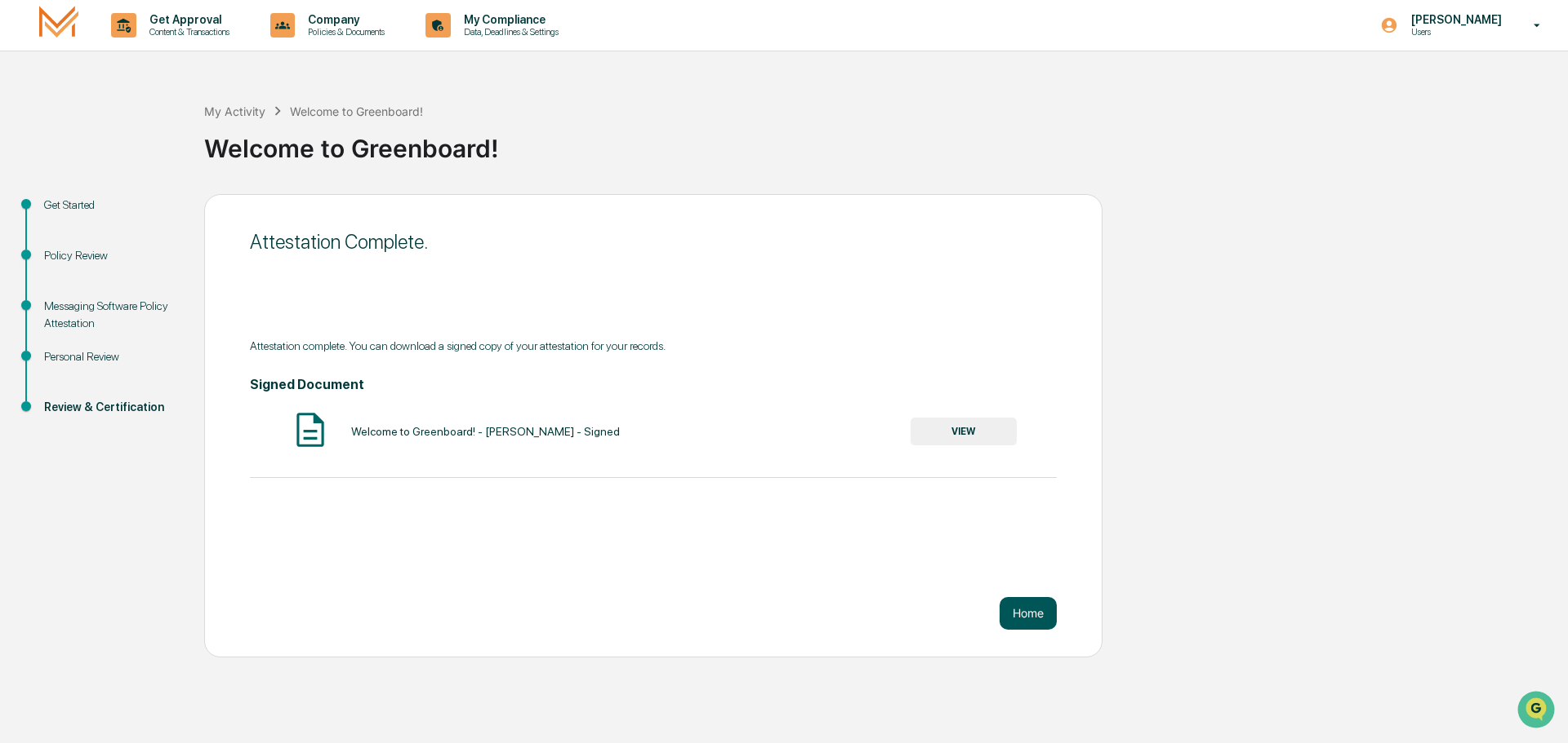
click at [1025, 611] on button "Home" at bounding box center [1028, 613] width 57 height 32
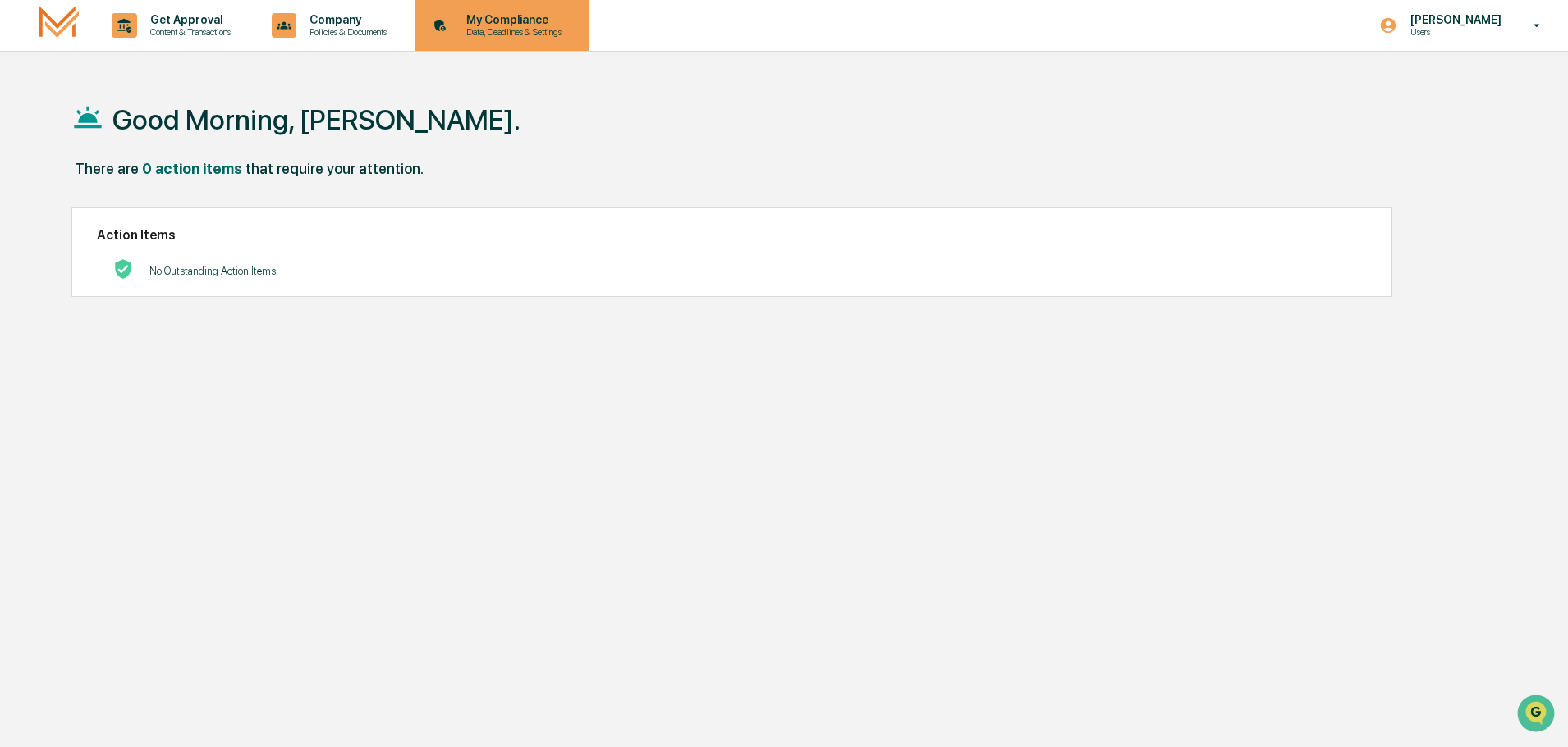
click at [534, 27] on p "Data, Deadlines & Settings" at bounding box center [512, 32] width 117 height 11
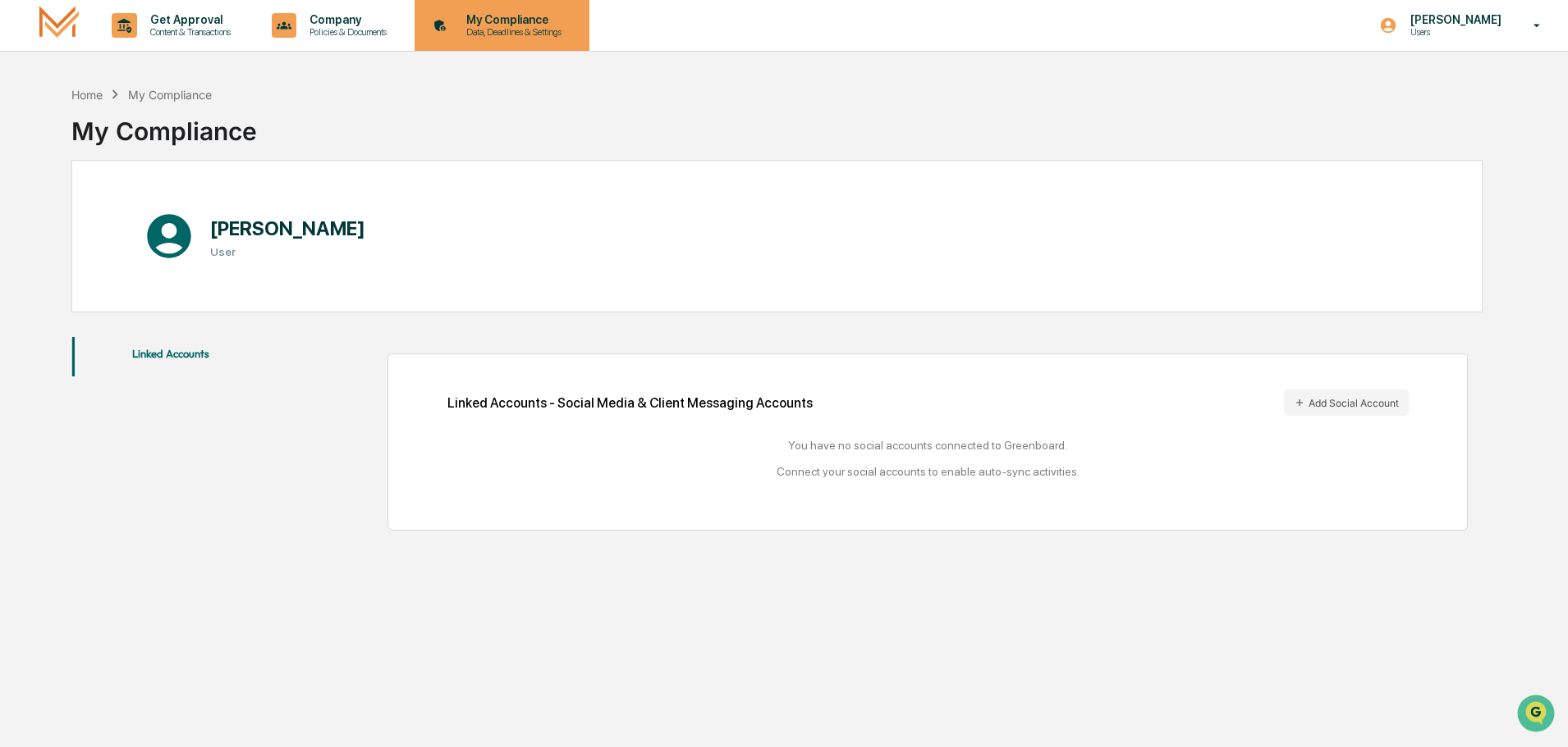
click at [473, 1] on div "My Compliance Data, Deadlines & Settings" at bounding box center [500, 25] width 159 height 51
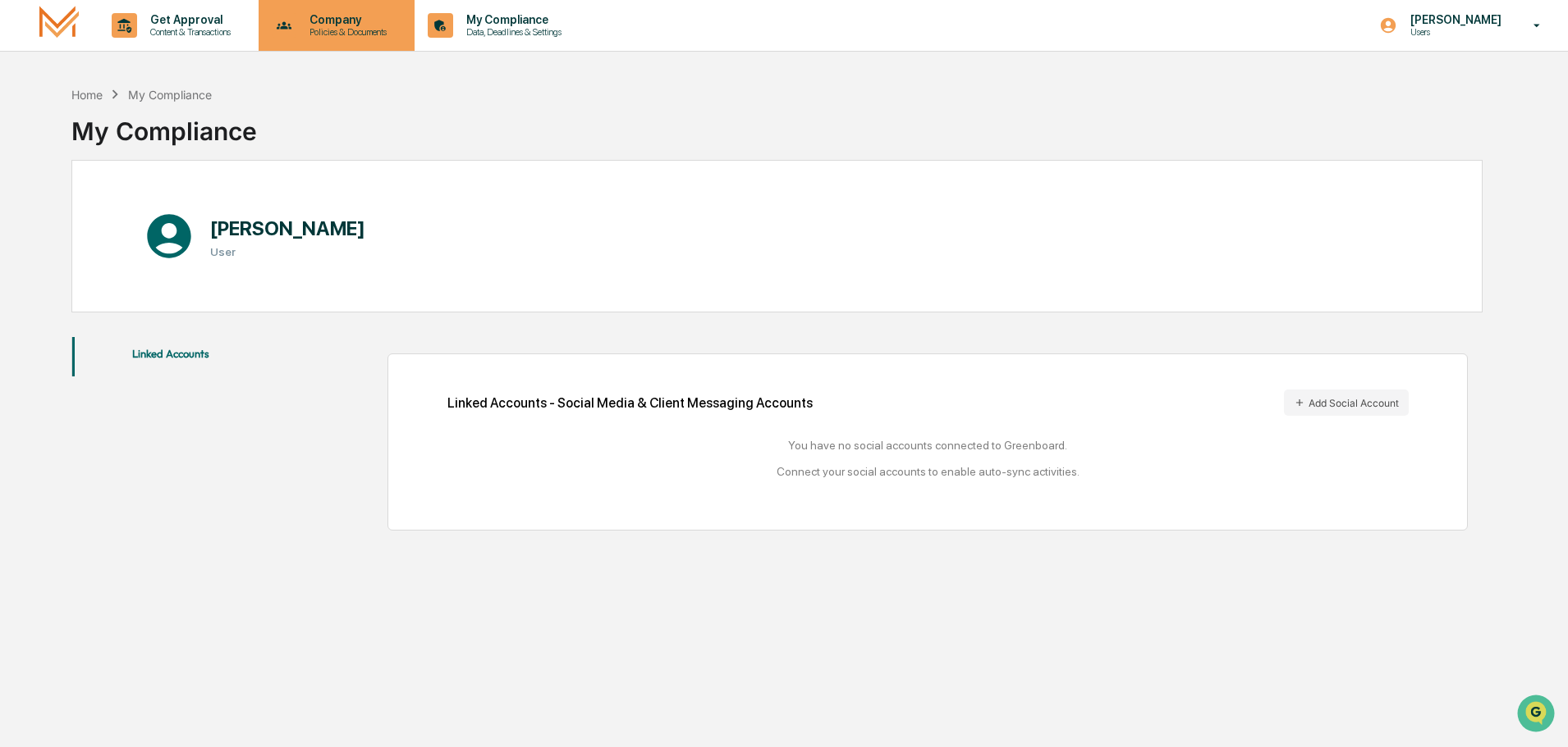
click at [378, 21] on p "Company" at bounding box center [345, 19] width 98 height 13
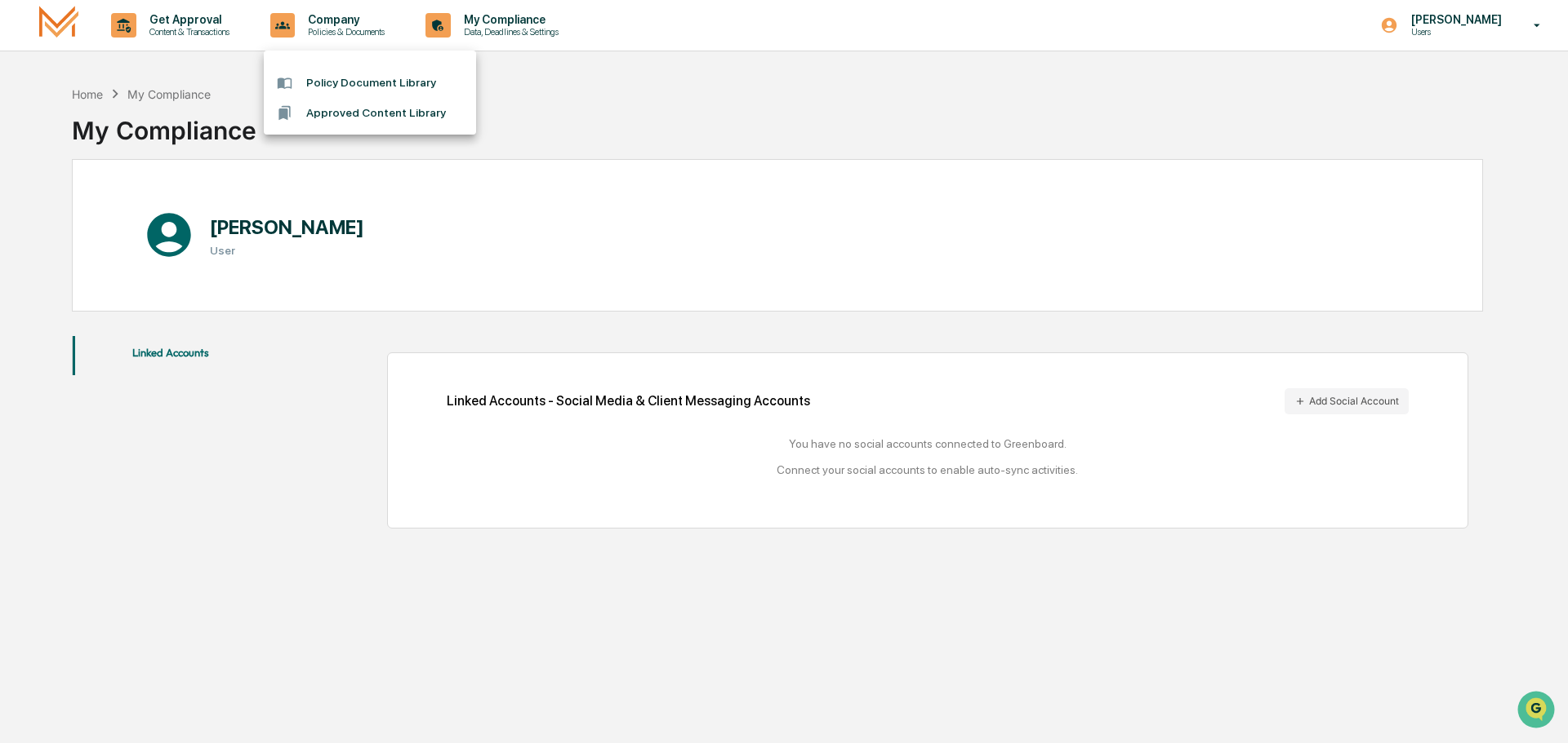
click at [243, 33] on div at bounding box center [784, 371] width 1568 height 743
click at [774, 30] on div "Get Approval Content & Transactions Company Policies & Documents My Compliance …" at bounding box center [779, 26] width 1560 height 52
